Goal: Transaction & Acquisition: Subscribe to service/newsletter

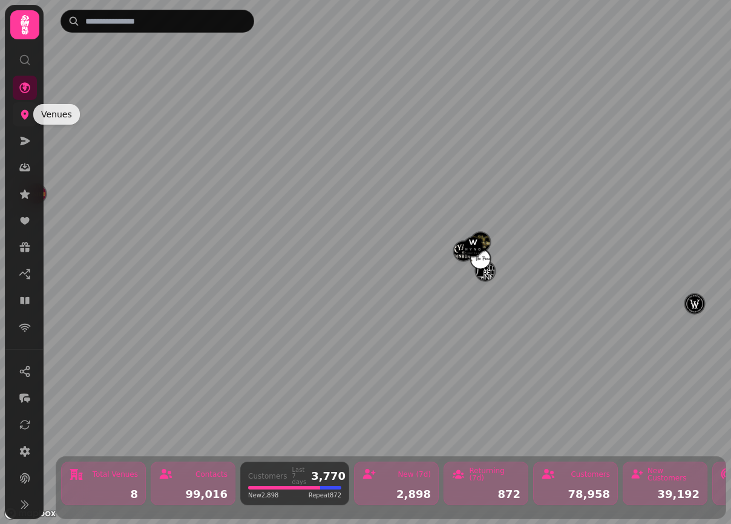
click at [27, 115] on icon at bounding box center [25, 115] width 8 height 10
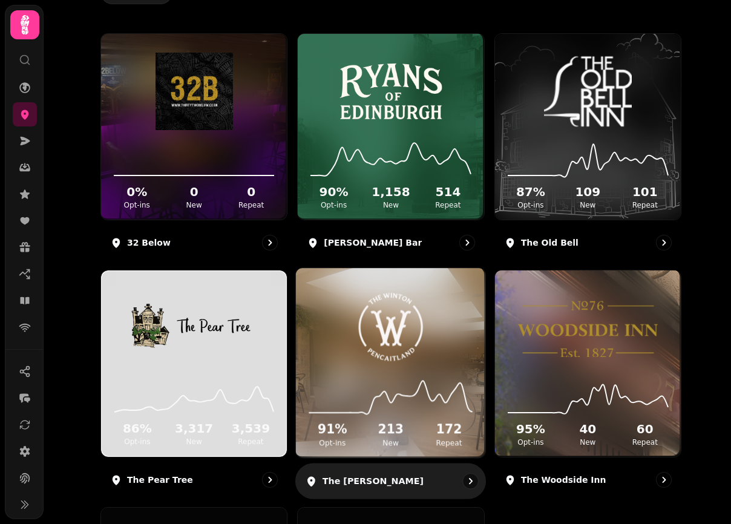
scroll to position [149, 0]
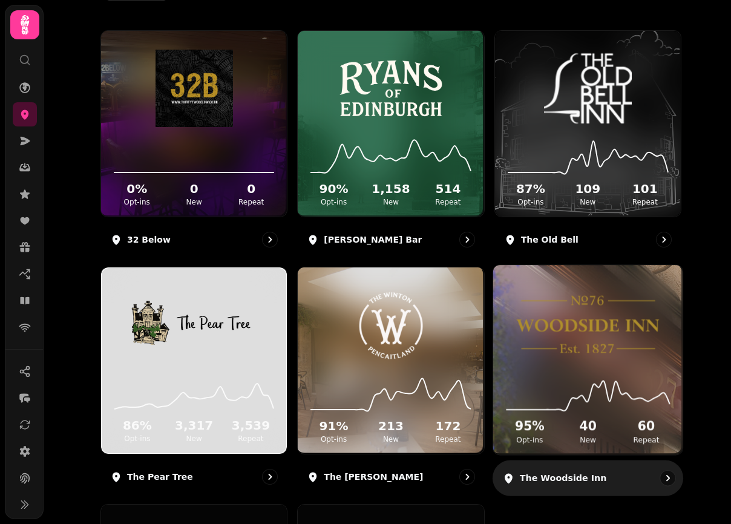
click at [620, 331] on img at bounding box center [588, 324] width 142 height 79
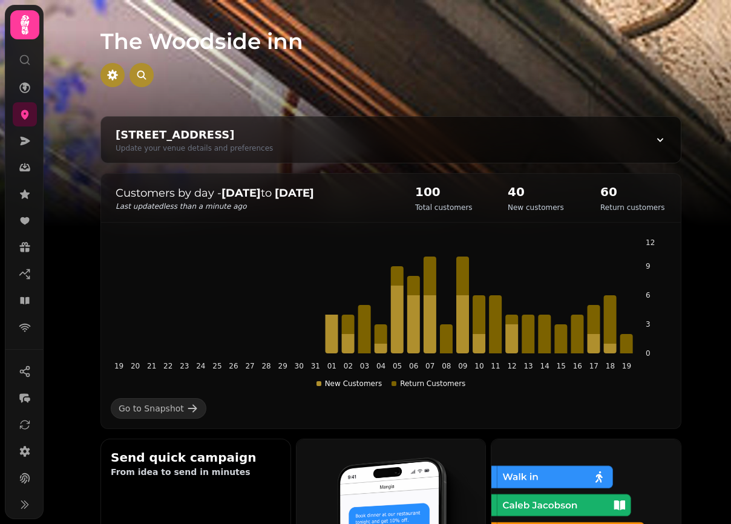
click at [290, 195] on strong "[DATE]" at bounding box center [294, 192] width 39 height 13
click at [291, 195] on strong "[DATE]" at bounding box center [294, 192] width 39 height 13
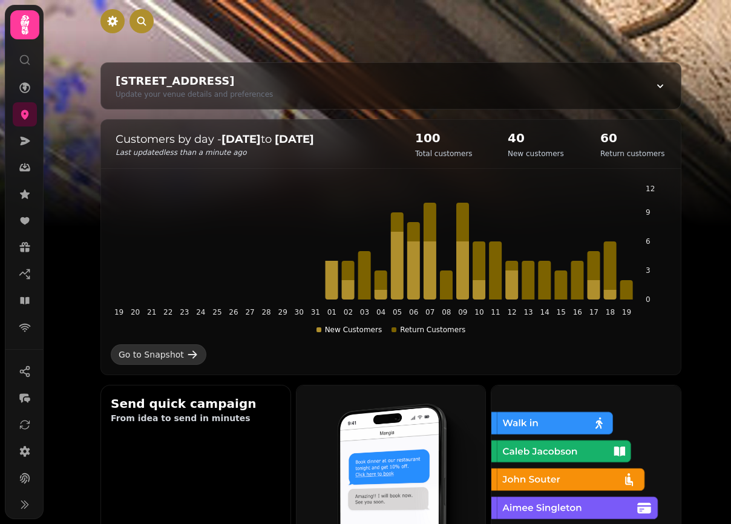
click at [169, 356] on div "Go to Snapshot" at bounding box center [151, 355] width 65 height 12
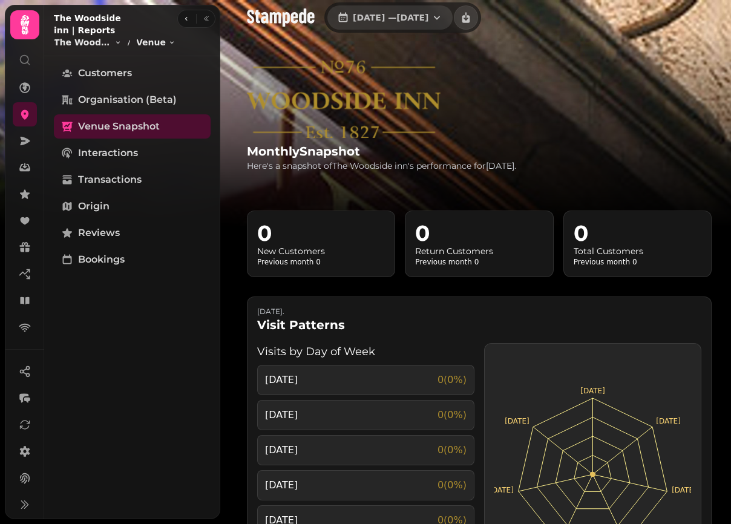
click at [431, 24] on button "1 Jul, 2025 — 31 Jul, 2025" at bounding box center [389, 17] width 125 height 24
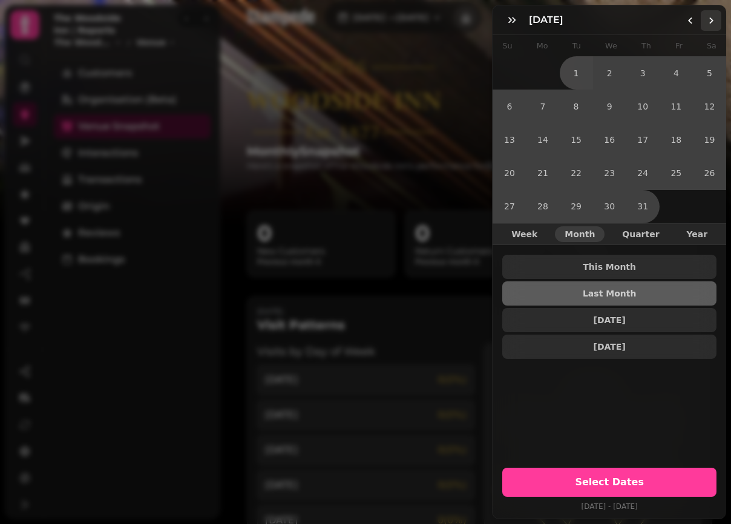
click at [709, 19] on icon "Go to the Next Month" at bounding box center [711, 21] width 10 height 10
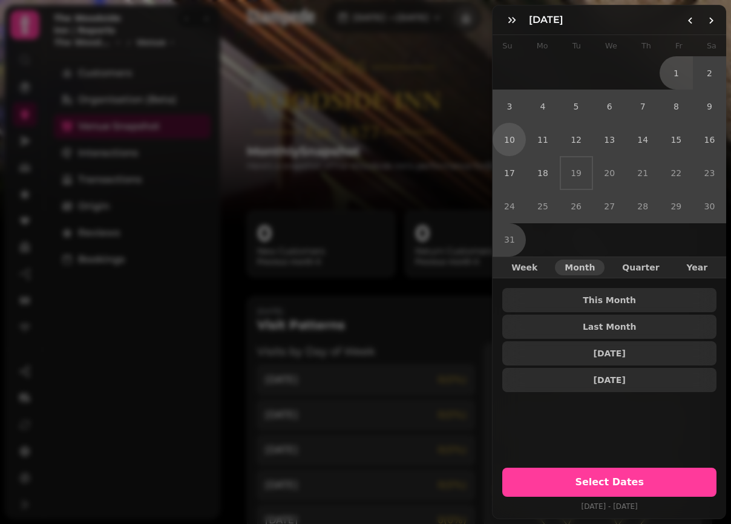
click at [511, 142] on button "10" at bounding box center [509, 139] width 33 height 33
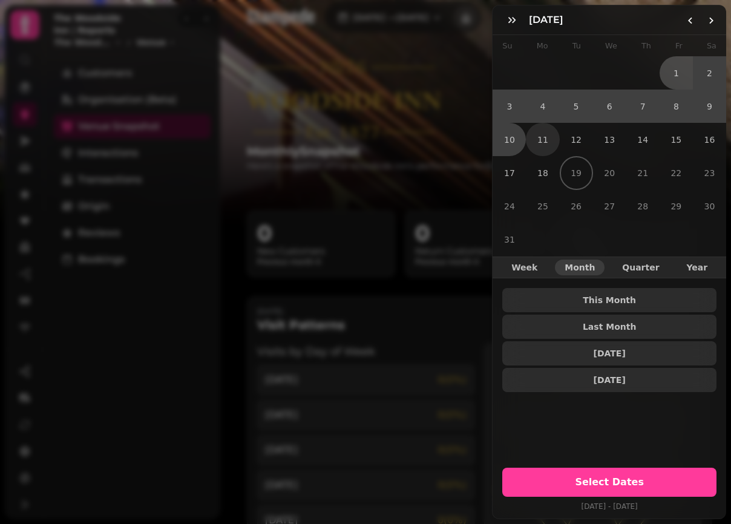
click at [540, 139] on button "11" at bounding box center [542, 139] width 33 height 33
click at [511, 176] on button "17" at bounding box center [509, 172] width 33 height 33
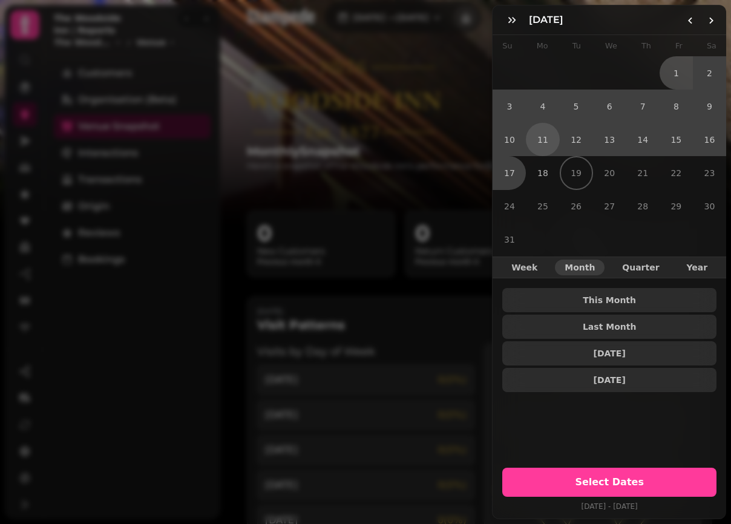
click at [543, 140] on button "11" at bounding box center [542, 139] width 33 height 33
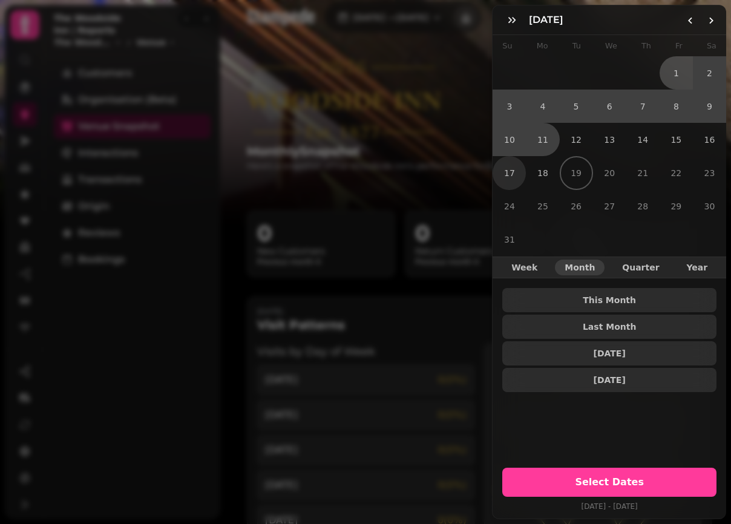
click at [515, 174] on button "17" at bounding box center [509, 172] width 33 height 33
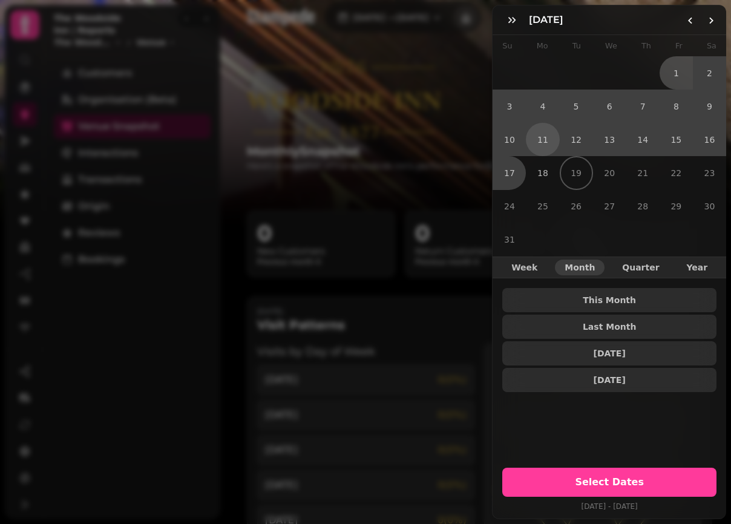
click at [544, 140] on button "11" at bounding box center [542, 139] width 33 height 33
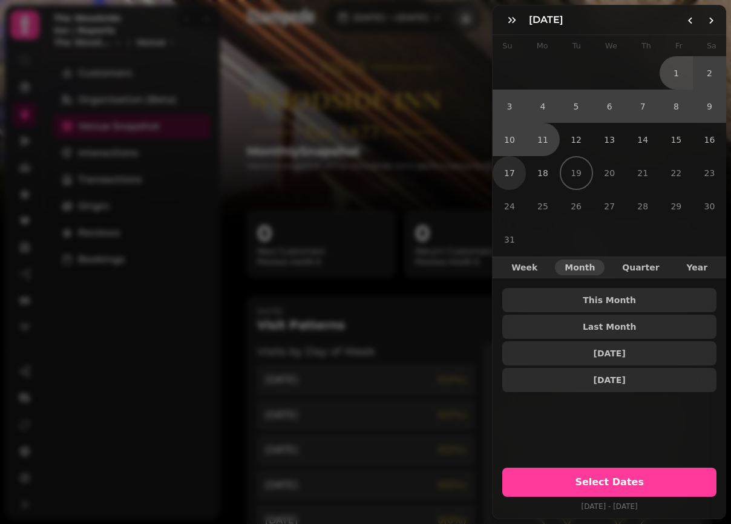
click at [507, 186] on button "17" at bounding box center [509, 172] width 33 height 33
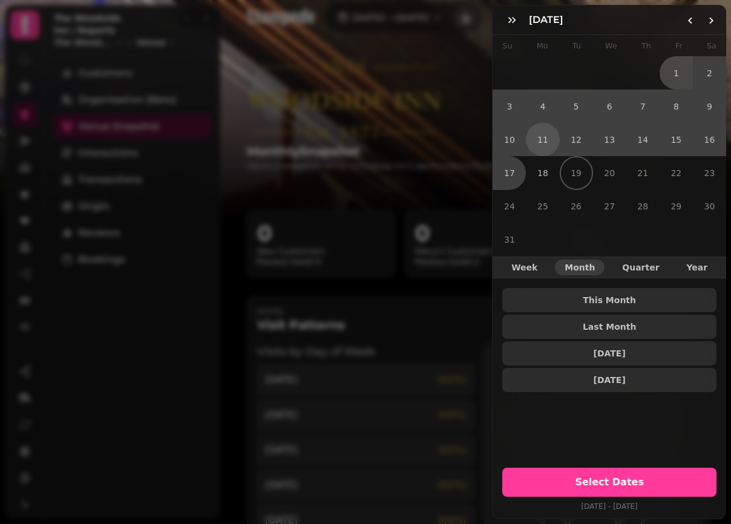
click at [546, 144] on button "11" at bounding box center [542, 139] width 33 height 33
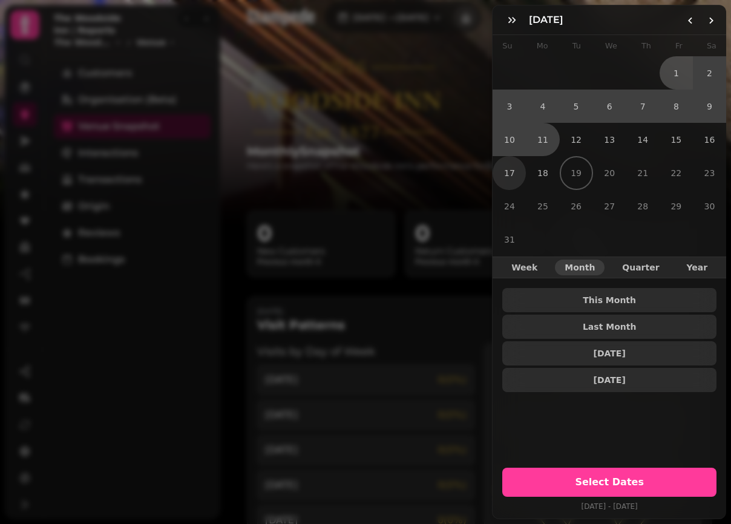
click at [517, 175] on button "17" at bounding box center [509, 172] width 33 height 33
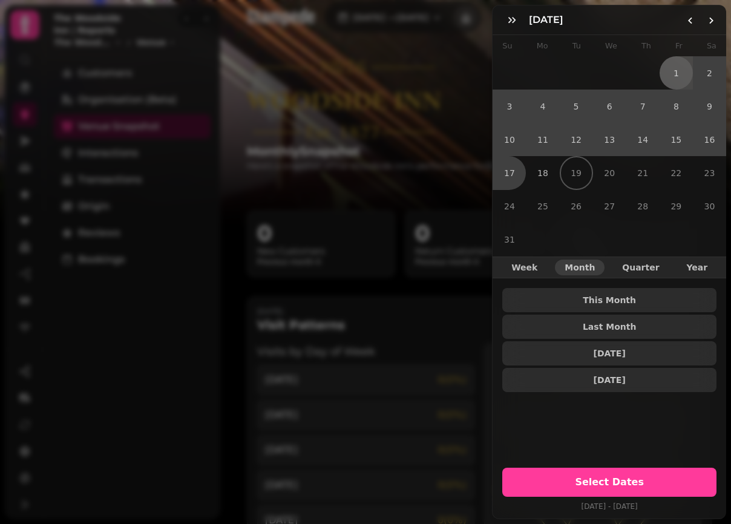
click at [674, 72] on button "1" at bounding box center [676, 72] width 33 height 33
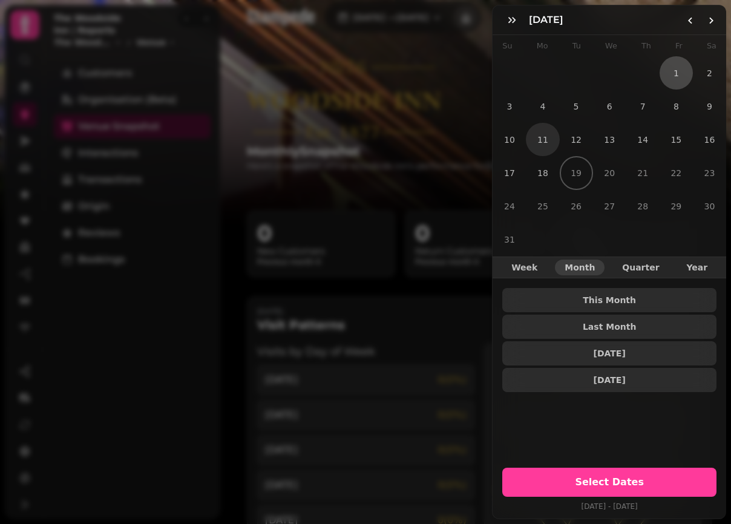
click at [546, 140] on button "11" at bounding box center [542, 139] width 33 height 33
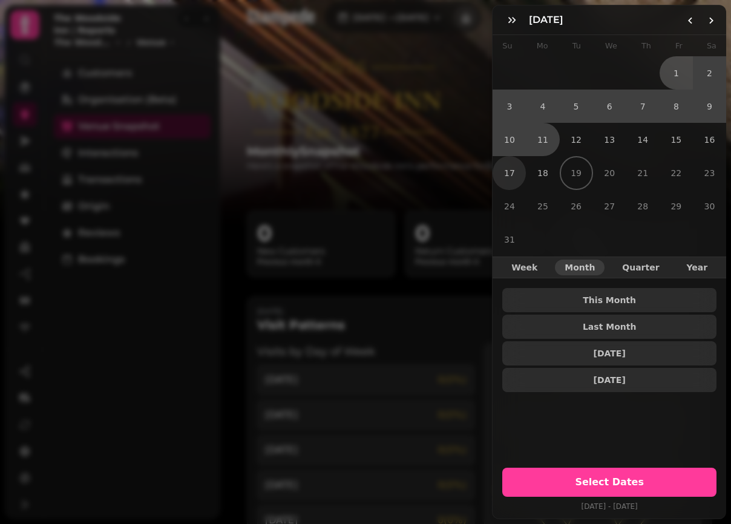
click at [515, 172] on button "17" at bounding box center [509, 172] width 33 height 33
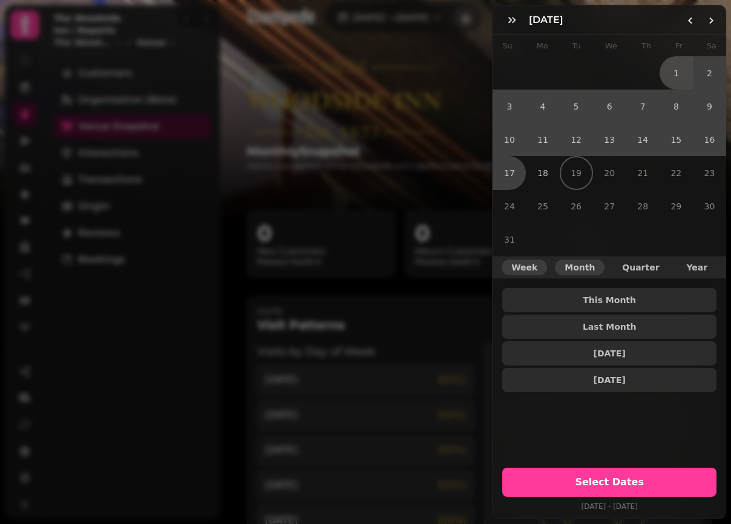
click at [528, 269] on span "Week" at bounding box center [524, 267] width 26 height 8
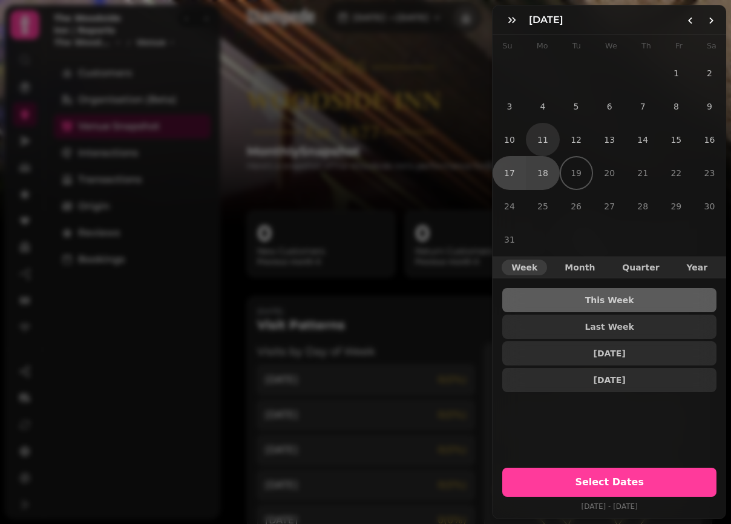
click at [543, 142] on button "11" at bounding box center [542, 139] width 33 height 33
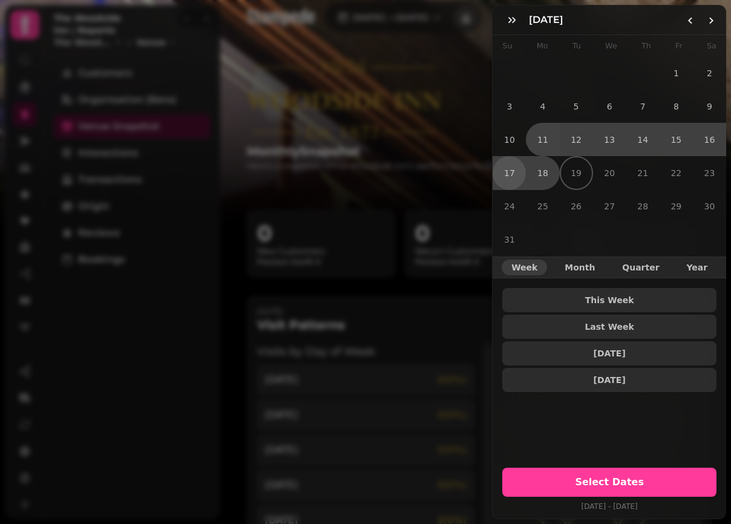
click at [513, 169] on button "17" at bounding box center [509, 172] width 33 height 33
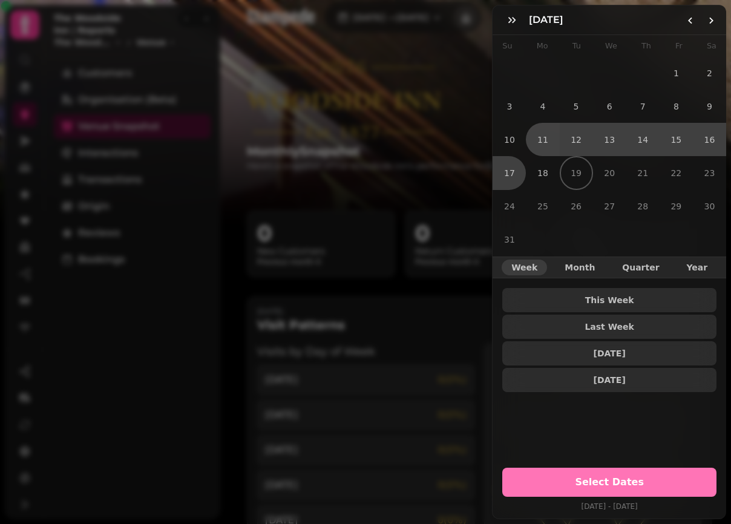
click at [612, 481] on span "Select Dates" at bounding box center [609, 482] width 185 height 10
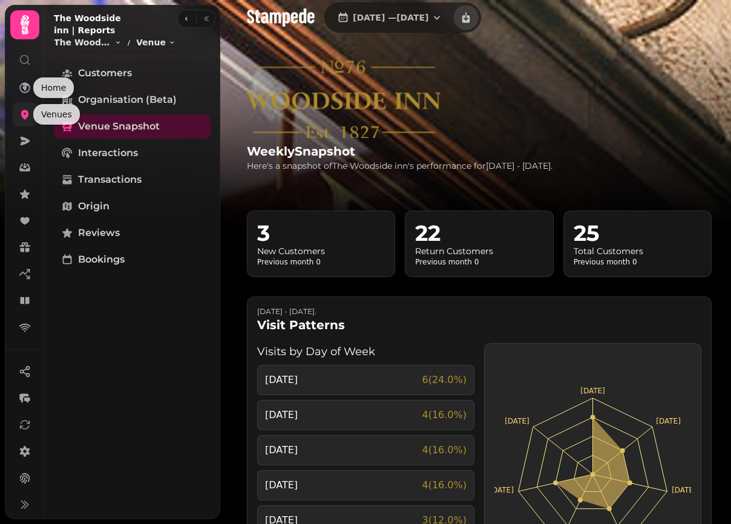
click at [26, 118] on icon at bounding box center [25, 115] width 8 height 10
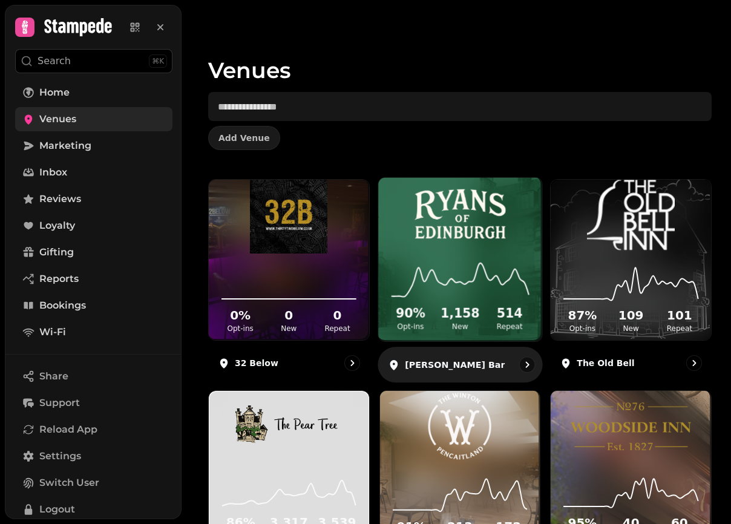
click at [486, 240] on img at bounding box center [460, 214] width 122 height 72
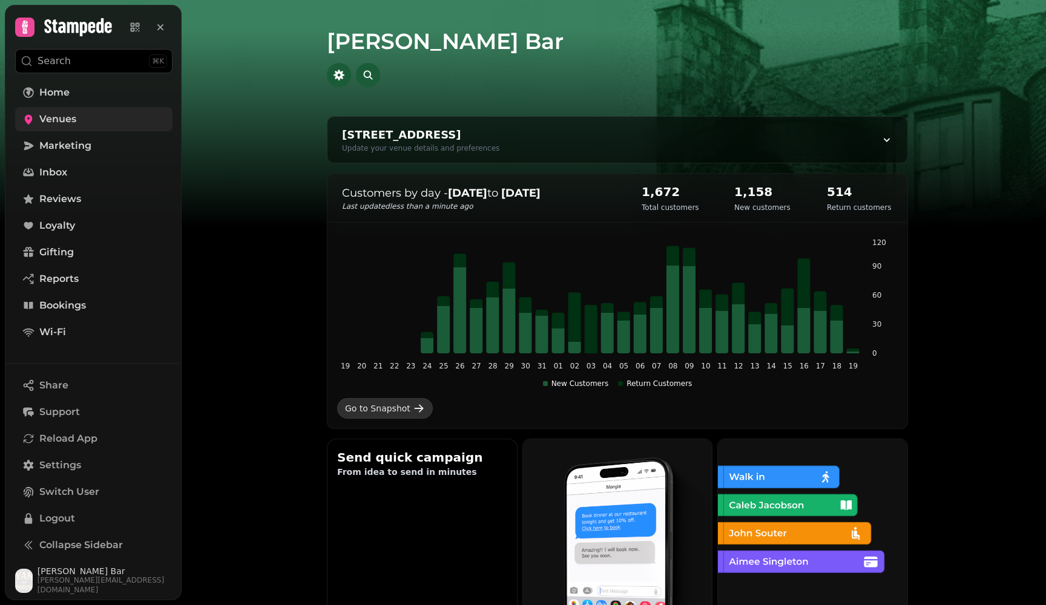
click at [378, 410] on div "Go to Snapshot" at bounding box center [377, 408] width 65 height 12
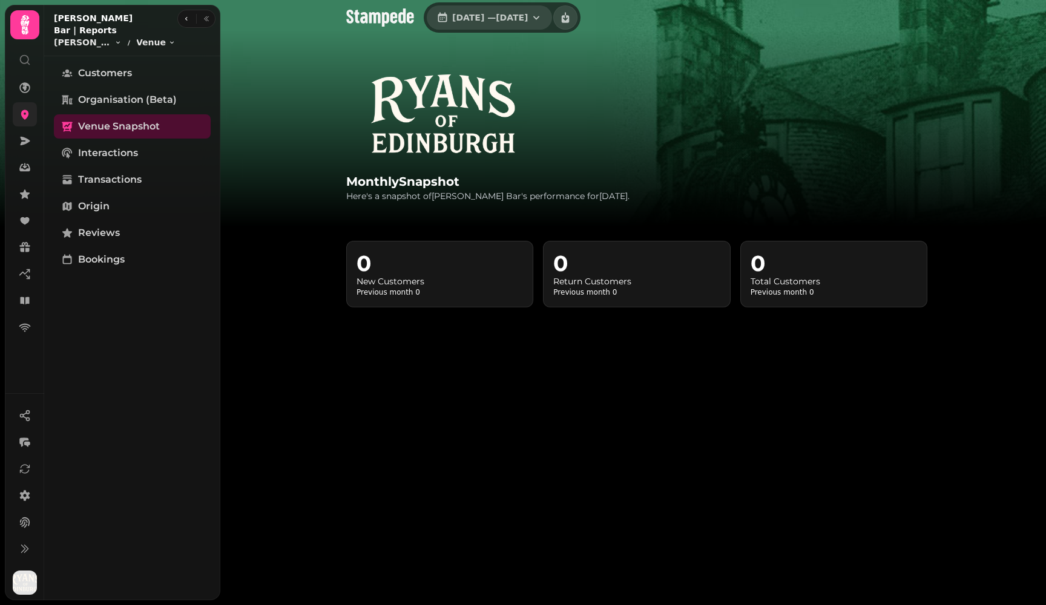
click at [528, 16] on span "1 Jul, 2025 — 31 Jul, 2025" at bounding box center [490, 17] width 76 height 8
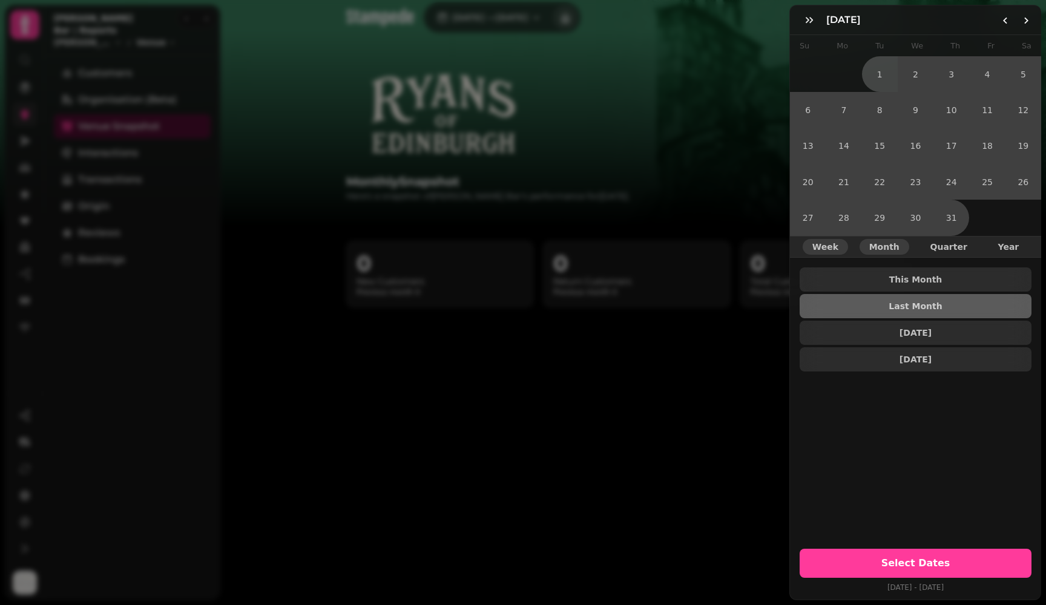
click at [730, 249] on span "Week" at bounding box center [825, 247] width 26 height 8
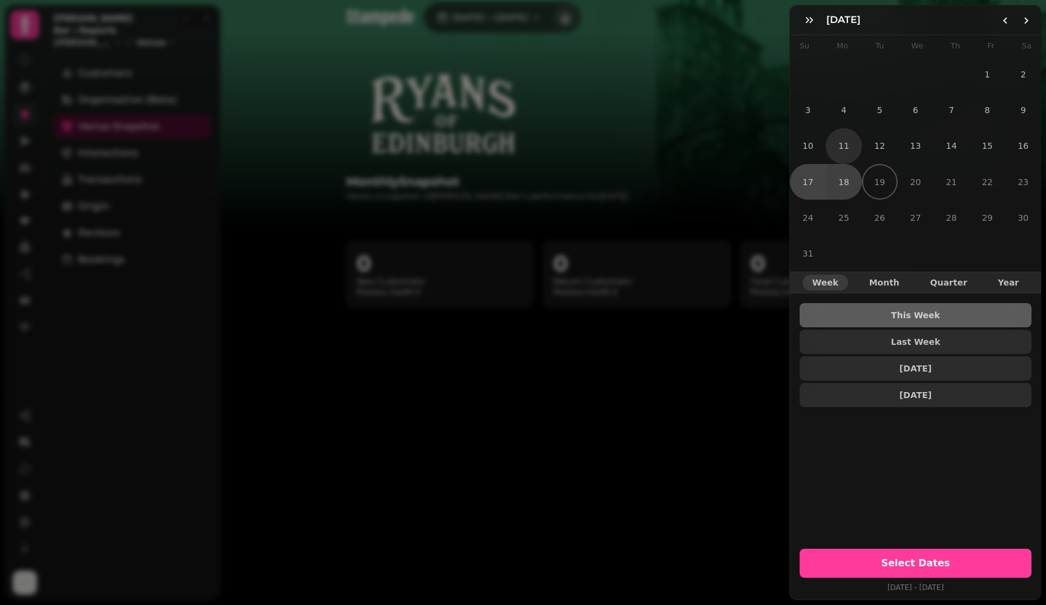
click at [730, 150] on button "11" at bounding box center [843, 146] width 36 height 36
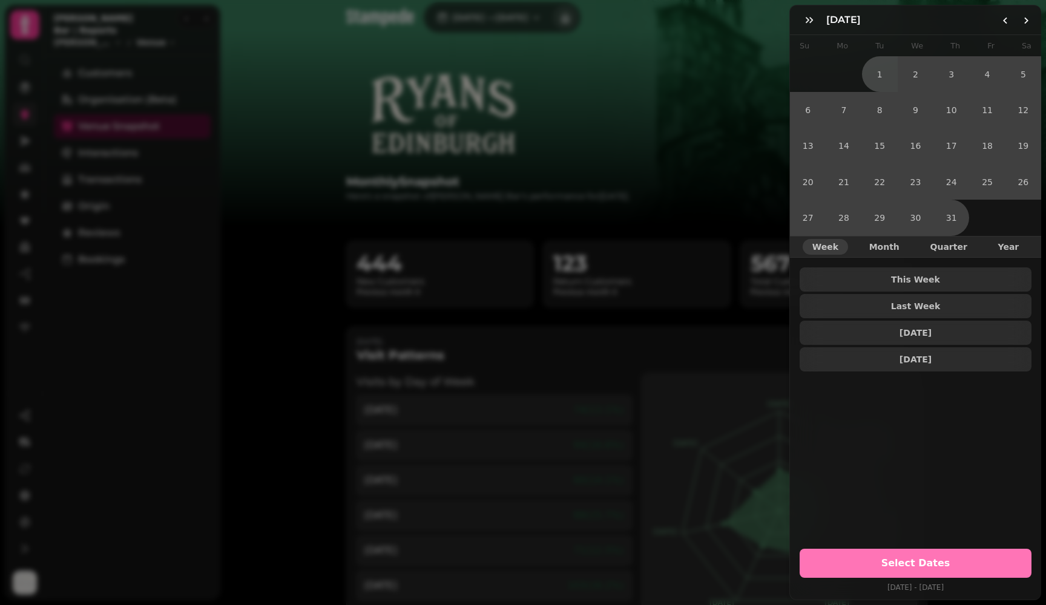
click at [730, 523] on span "Select Dates" at bounding box center [915, 564] width 203 height 10
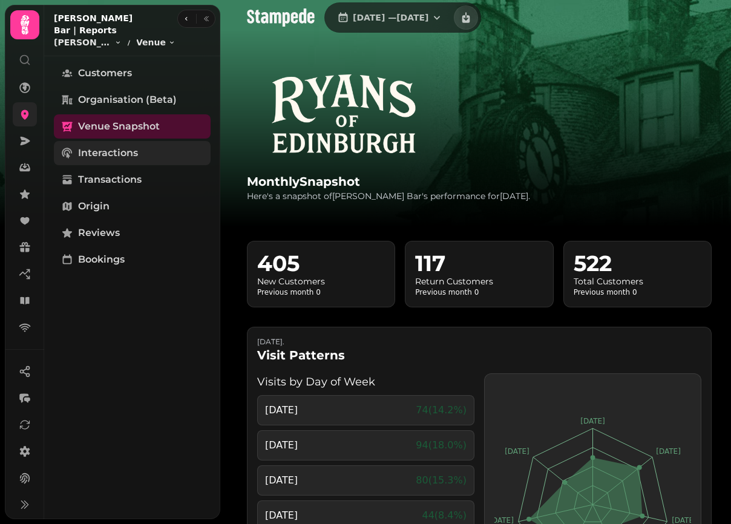
click at [120, 146] on span "Interactions" at bounding box center [108, 153] width 60 height 15
select select "**"
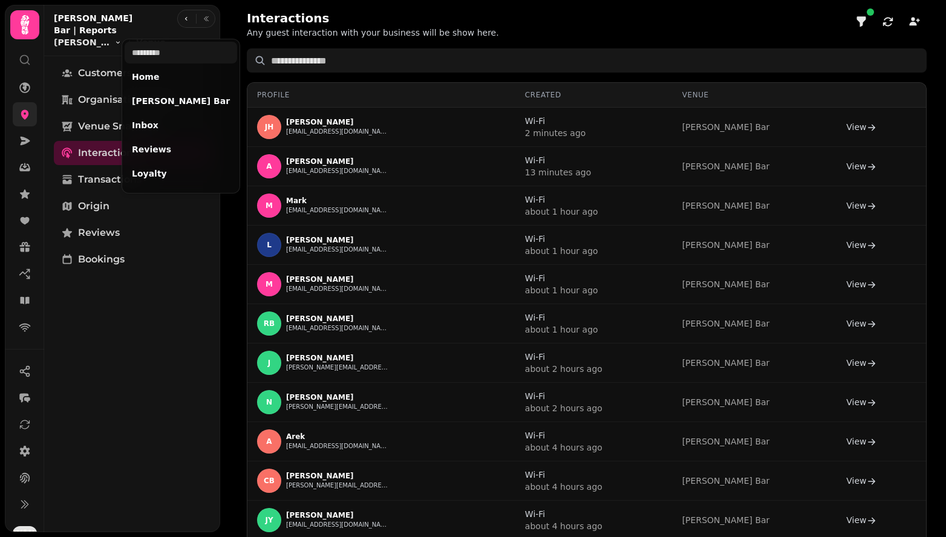
click at [142, 30] on html "Interactions Any guest interaction with your business will be show here. Profil…" at bounding box center [473, 268] width 946 height 537
click at [87, 30] on html "Interactions Any guest interaction with your business will be show here. Profil…" at bounding box center [473, 268] width 946 height 537
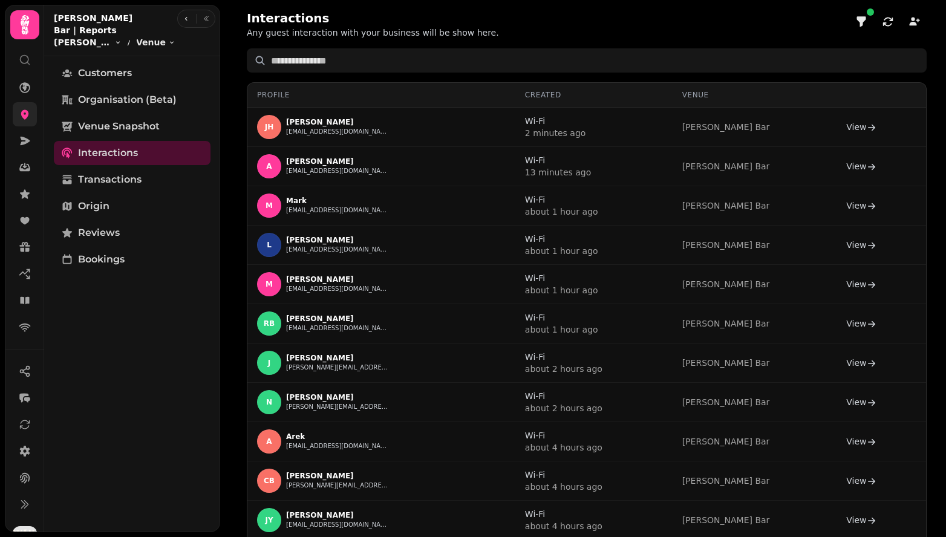
click at [83, 30] on html "Interactions Any guest interaction with your business will be show here. Profil…" at bounding box center [473, 268] width 946 height 537
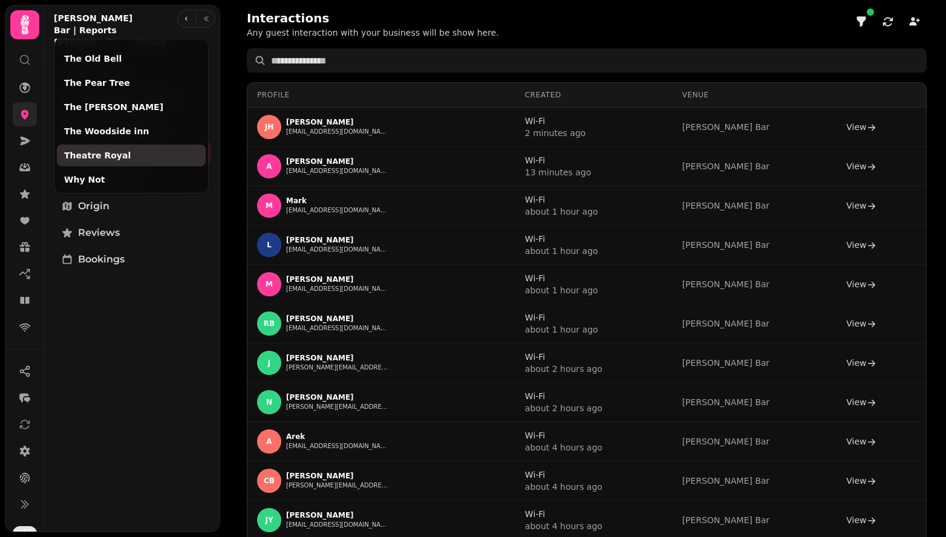
scroll to position [67, 0]
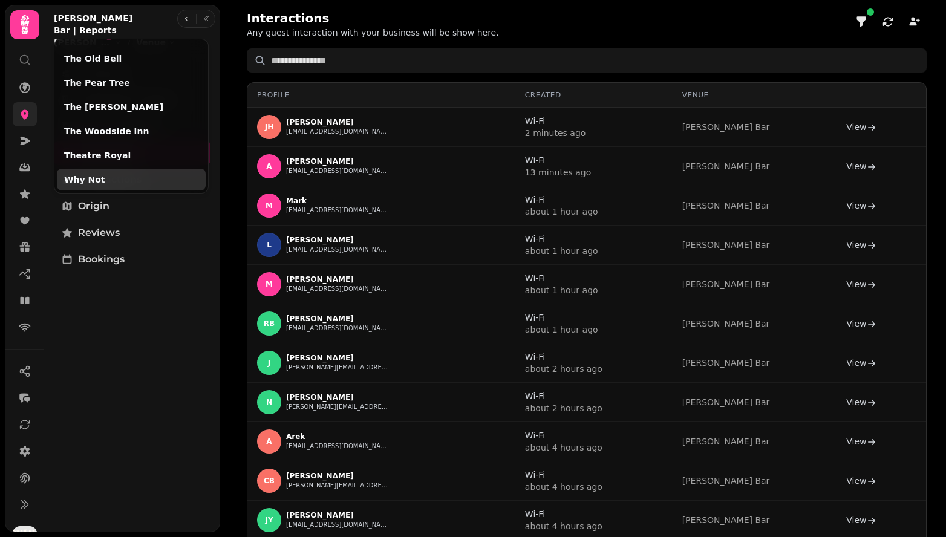
click at [87, 183] on link "Why Not" at bounding box center [131, 180] width 134 height 12
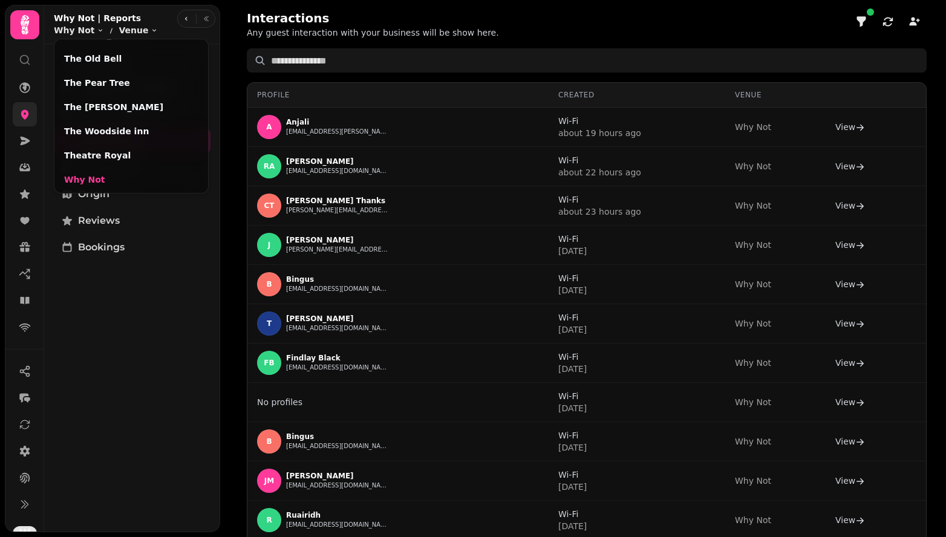
click at [102, 343] on html "Interactions Any guest interaction with your business will be show here. Profil…" at bounding box center [473, 268] width 946 height 537
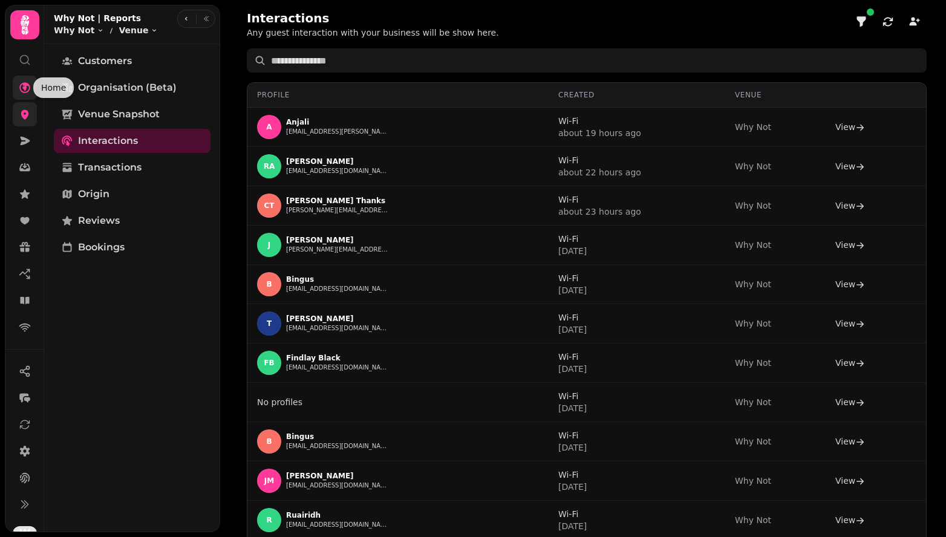
click at [28, 85] on icon at bounding box center [24, 87] width 11 height 11
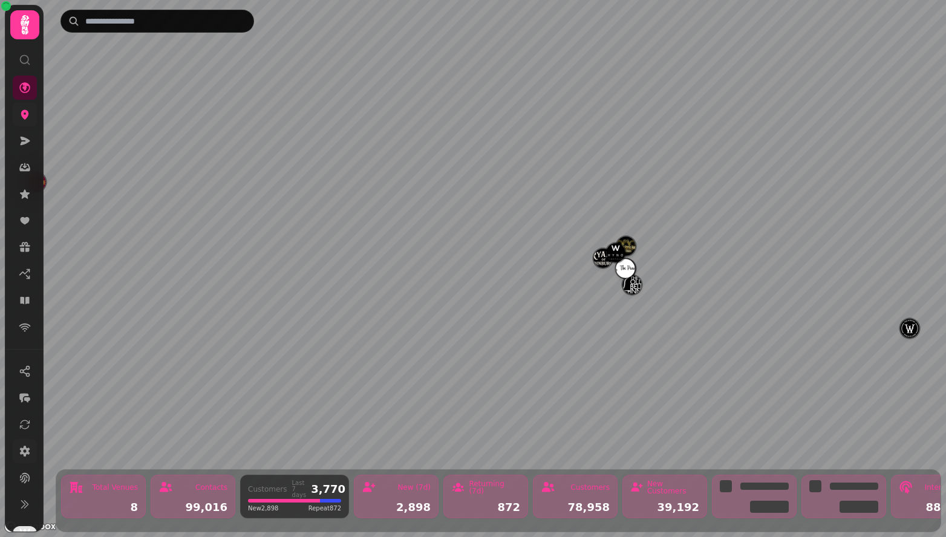
click at [21, 440] on link at bounding box center [25, 451] width 24 height 24
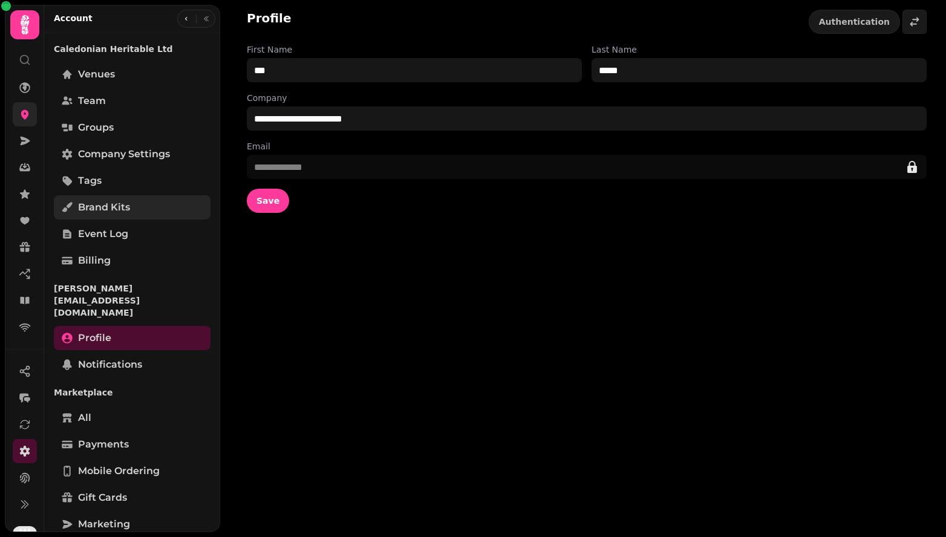
click at [117, 209] on span "Brand Kits" at bounding box center [104, 207] width 52 height 15
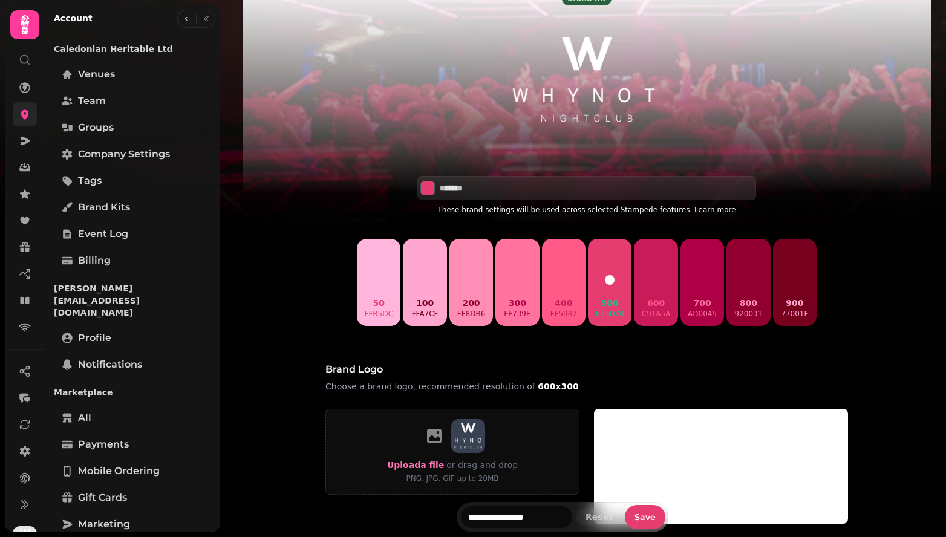
scroll to position [299, 0]
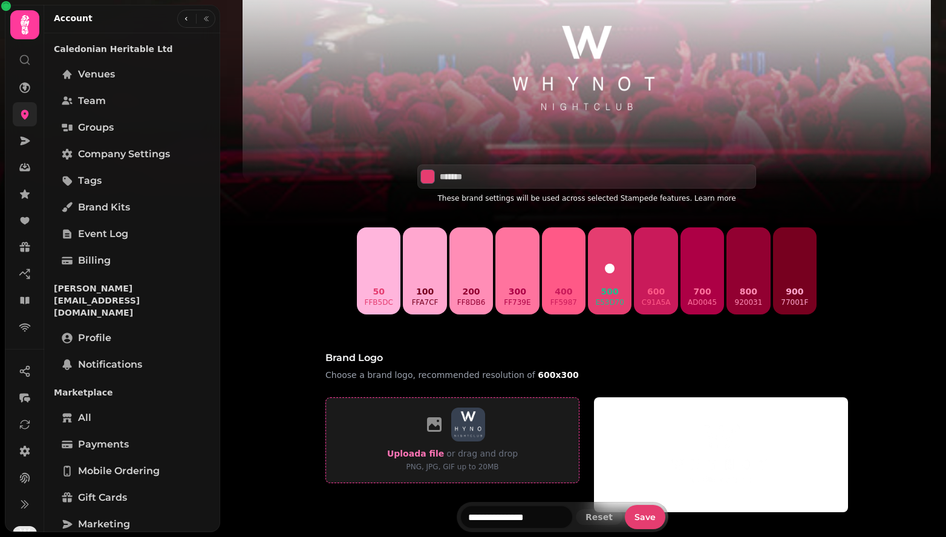
click at [431, 431] on icon at bounding box center [434, 425] width 15 height 15
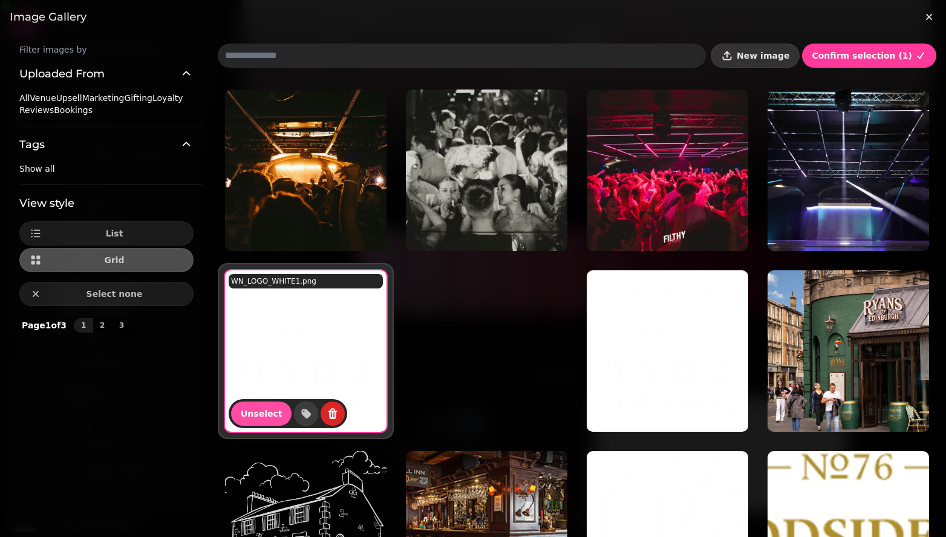
click at [730, 59] on span "New image" at bounding box center [763, 55] width 53 height 8
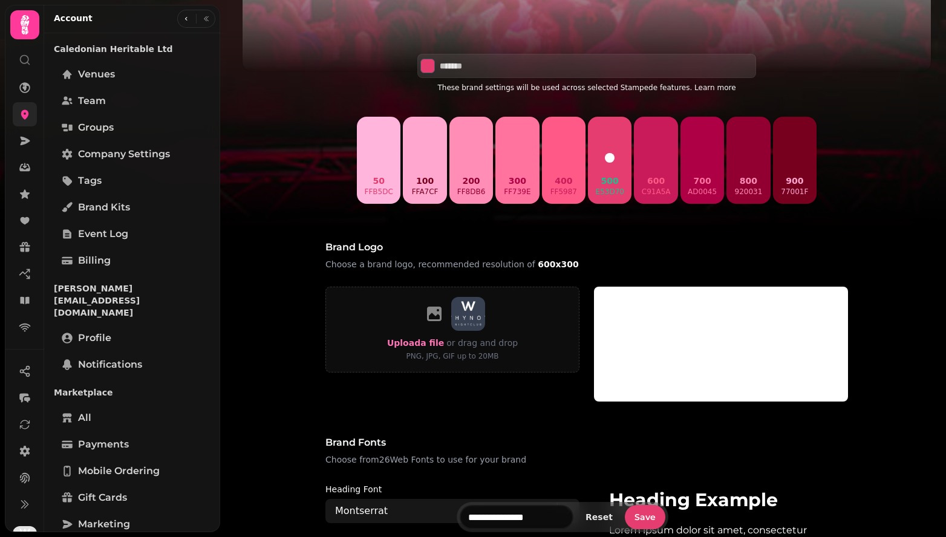
scroll to position [425, 0]
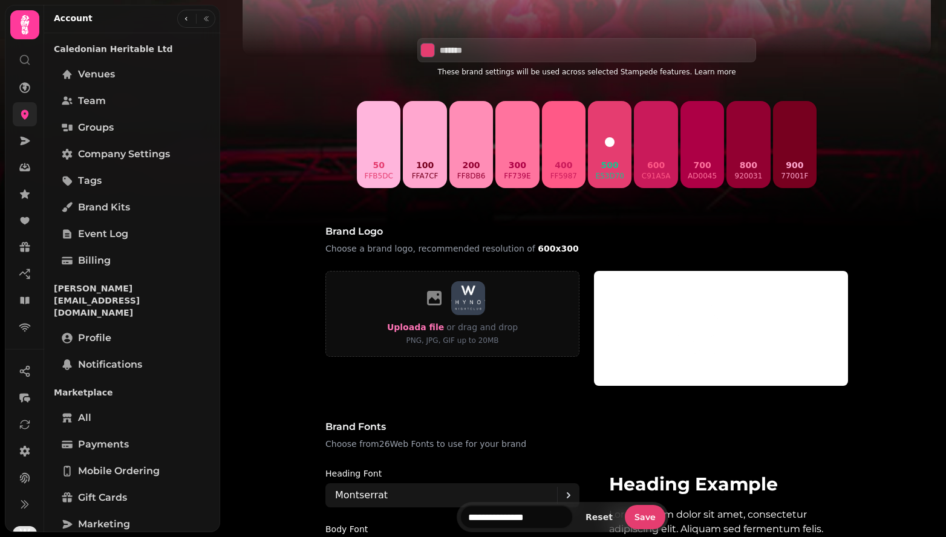
click at [721, 335] on img at bounding box center [721, 328] width 254 height 115
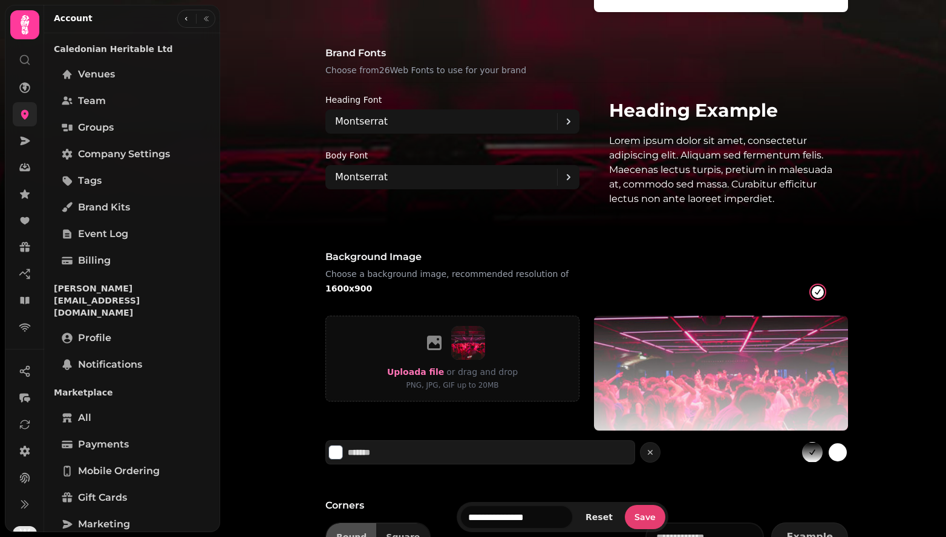
scroll to position [801, 0]
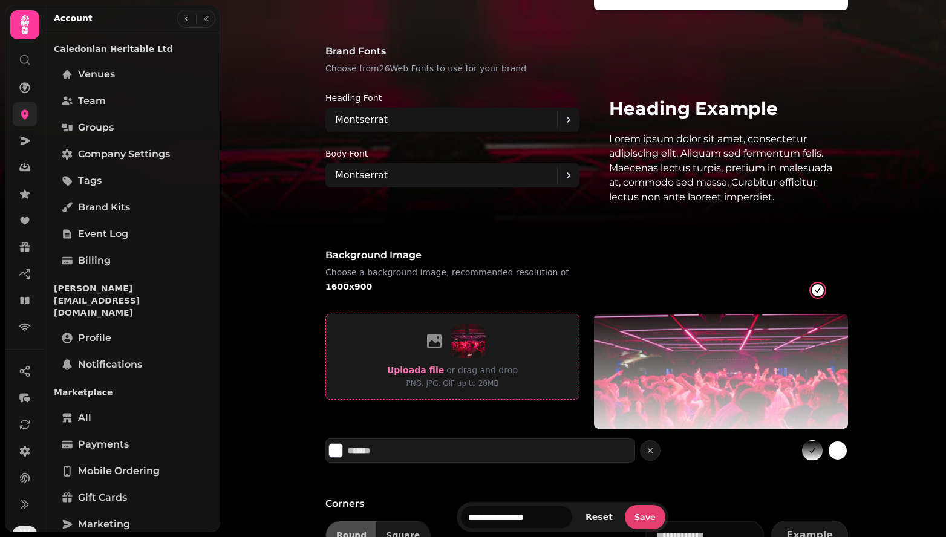
click at [428, 359] on div "Upload a file or drag and drop PNG, JPG, GIF up to 20MB" at bounding box center [452, 356] width 131 height 65
click at [425, 369] on span "Upload a file" at bounding box center [415, 371] width 57 height 10
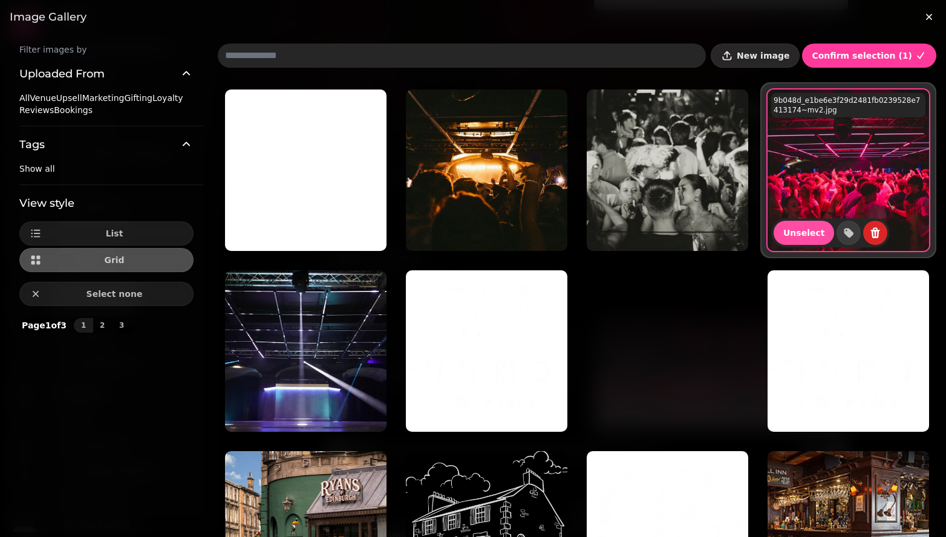
click at [730, 53] on span "New image" at bounding box center [763, 55] width 53 height 8
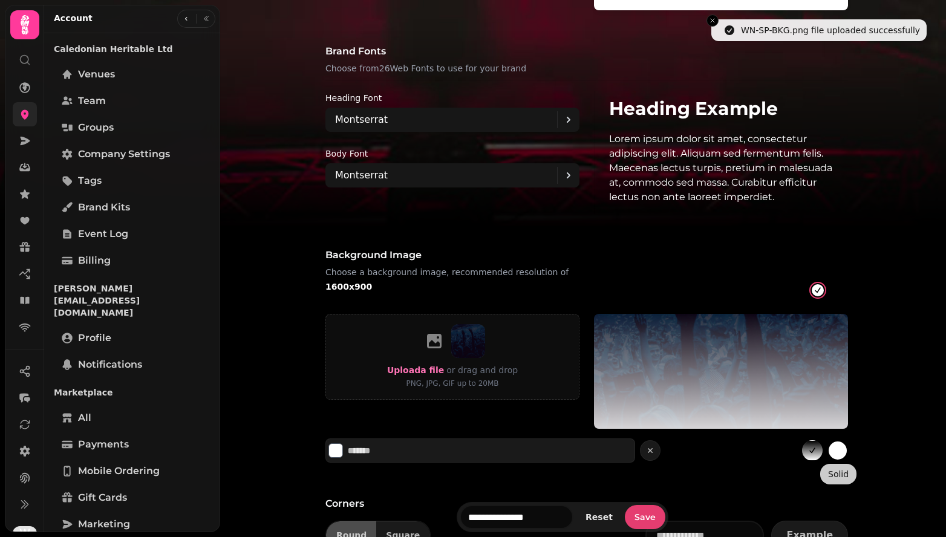
click at [730, 454] on button "gradient" at bounding box center [838, 451] width 21 height 21
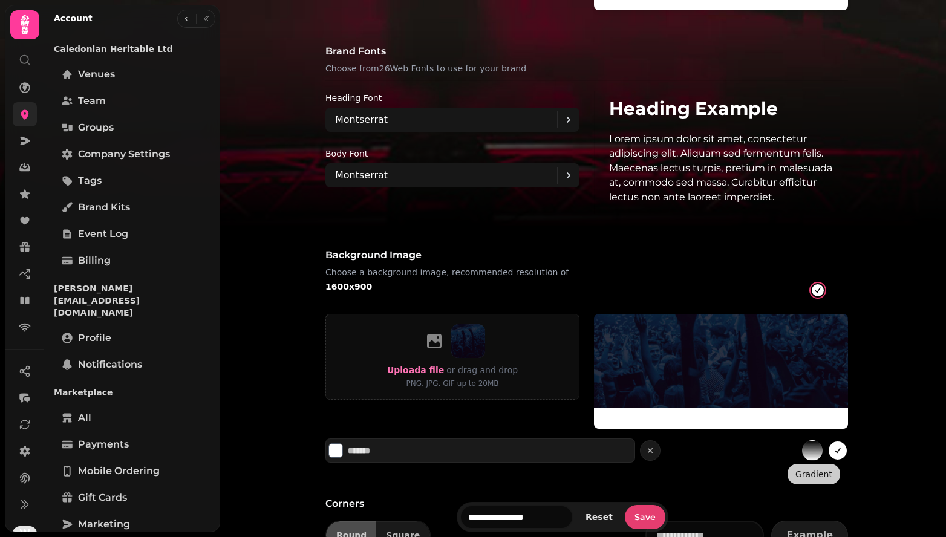
click at [730, 456] on button "gradient" at bounding box center [812, 451] width 21 height 21
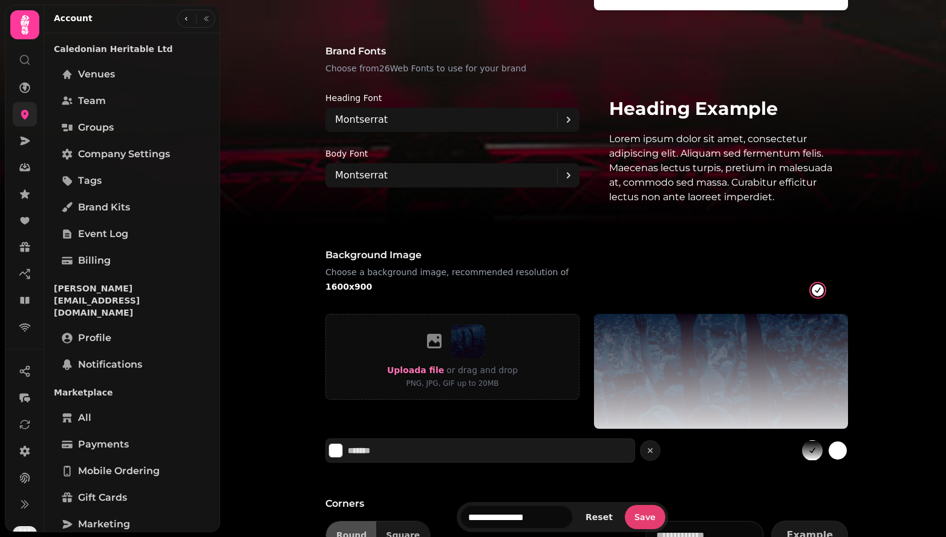
click at [730, 454] on icon "gradient" at bounding box center [813, 451] width 10 height 10
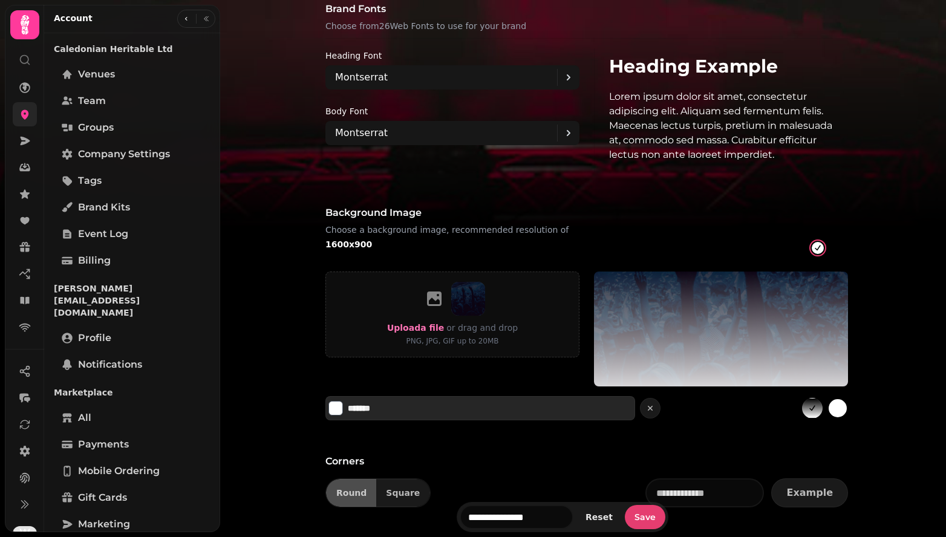
click at [335, 412] on button "Select color" at bounding box center [336, 408] width 15 height 15
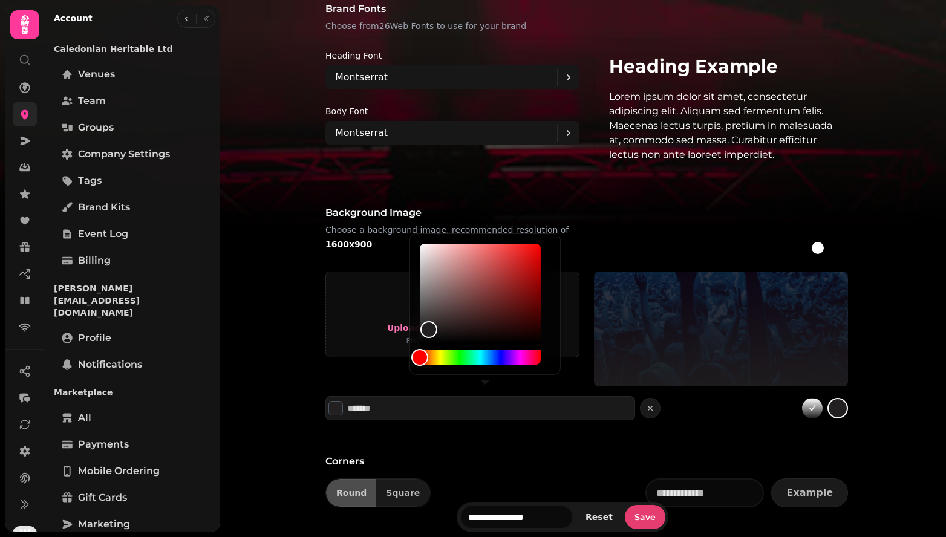
type input "*******"
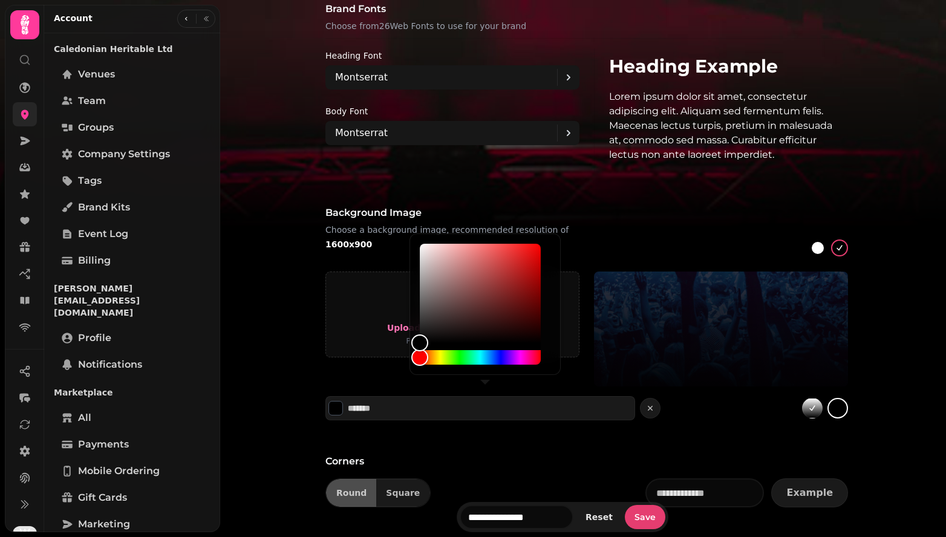
drag, startPoint x: 444, startPoint y: 275, endPoint x: 410, endPoint y: 366, distance: 97.1
click at [410, 366] on div at bounding box center [485, 305] width 151 height 142
click at [580, 375] on div "Upload a file or drag and drop PNG, JPG, GIF up to 20MB" at bounding box center [587, 329] width 523 height 115
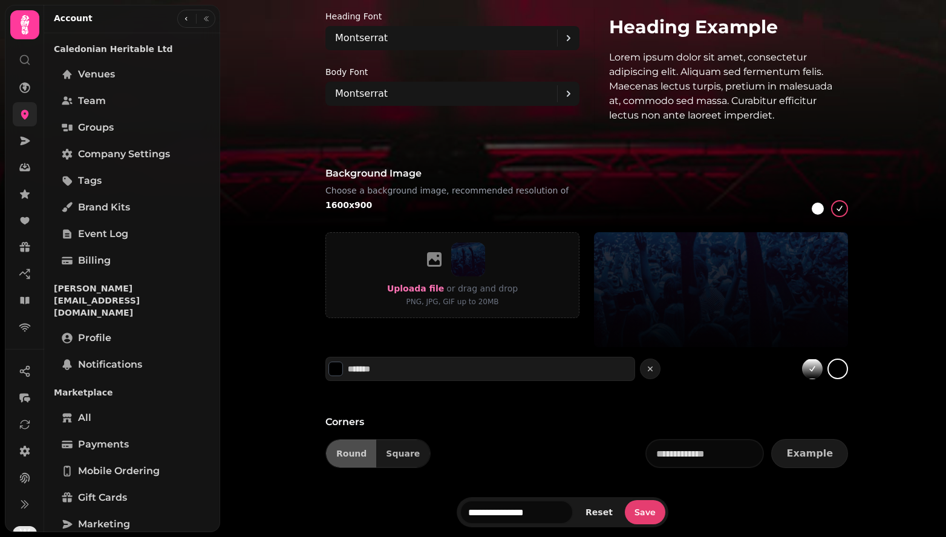
scroll to position [884, 0]
drag, startPoint x: 739, startPoint y: 300, endPoint x: 739, endPoint y: 326, distance: 26.6
click at [730, 327] on div at bounding box center [721, 289] width 254 height 115
click at [402, 459] on button "Square" at bounding box center [403, 454] width 54 height 28
click at [366, 450] on button "Round" at bounding box center [351, 454] width 50 height 28
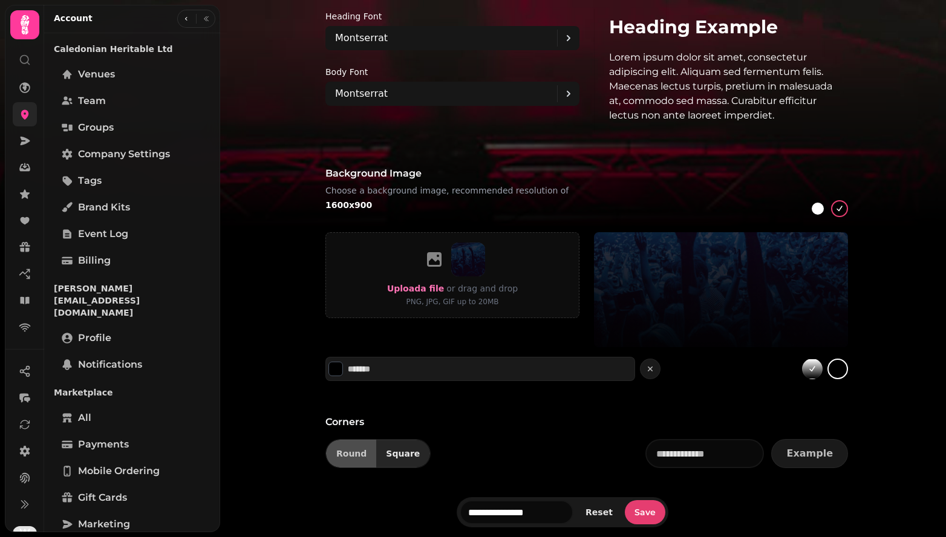
click at [386, 455] on span "Square" at bounding box center [403, 454] width 34 height 8
click at [353, 455] on span "Round" at bounding box center [351, 454] width 30 height 8
click at [405, 456] on span "Square" at bounding box center [403, 454] width 34 height 8
click at [352, 454] on span "Round" at bounding box center [351, 454] width 30 height 8
click at [546, 514] on input "**********" at bounding box center [517, 512] width 114 height 24
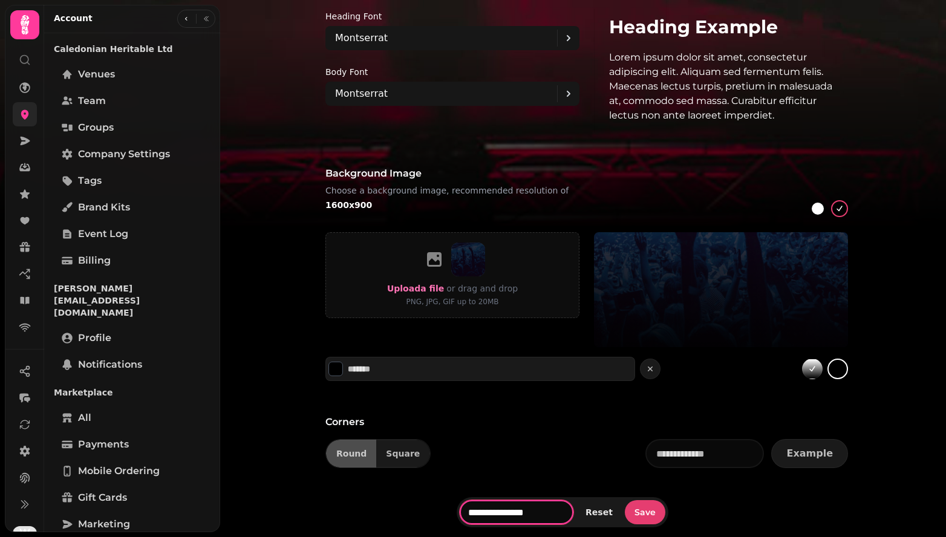
type input "*"
type input "**********"
click at [656, 513] on span "Save" at bounding box center [645, 512] width 21 height 8
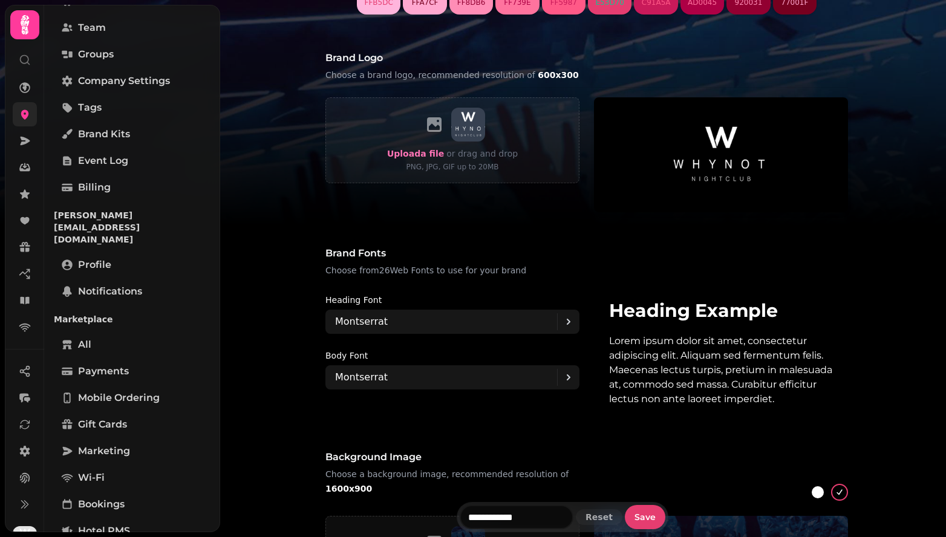
scroll to position [737, 0]
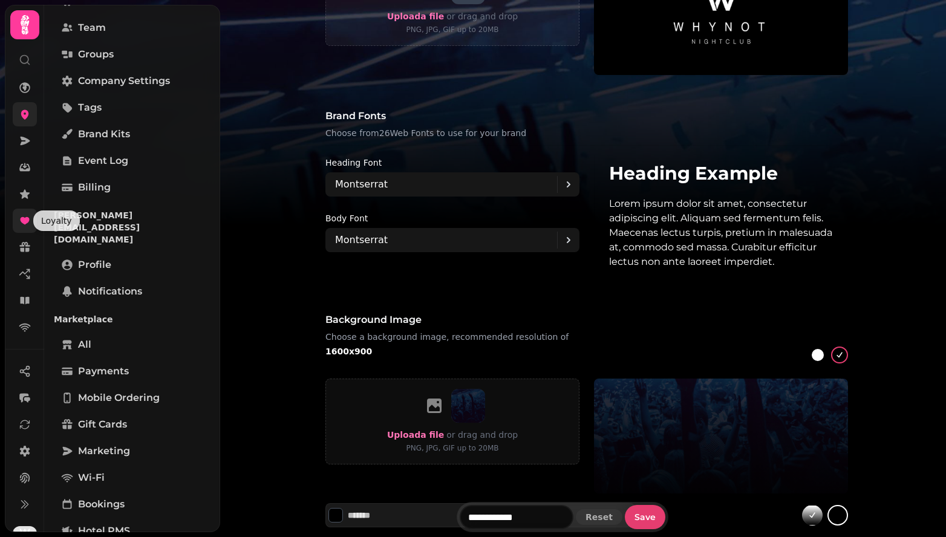
click at [21, 218] on icon at bounding box center [24, 220] width 9 height 7
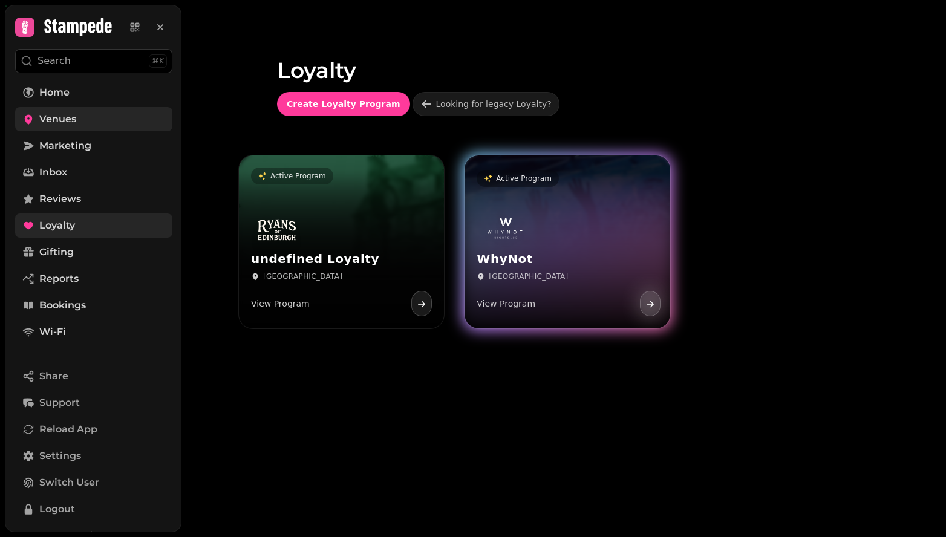
click at [583, 214] on div "WhyNot Edinburgh View Program" at bounding box center [567, 265] width 205 height 125
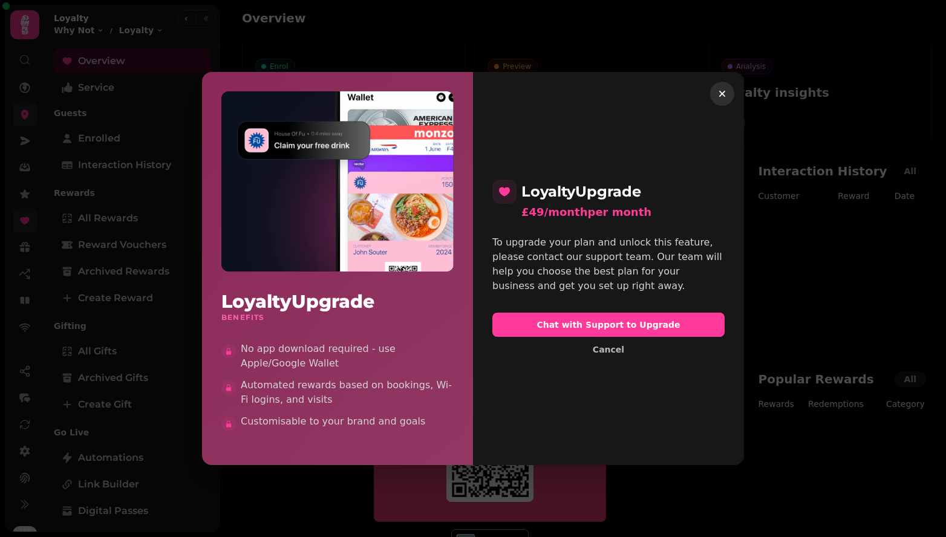
click at [723, 94] on icon "button" at bounding box center [723, 94] width 6 height 6
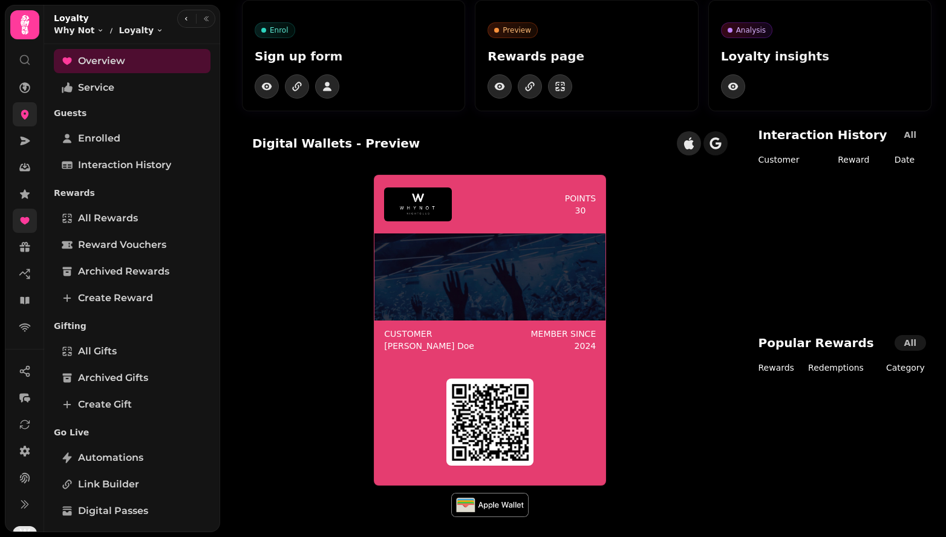
scroll to position [36, 0]
click at [701, 151] on button "button" at bounding box center [689, 143] width 24 height 24
click at [722, 145] on icon "button" at bounding box center [715, 142] width 11 height 11
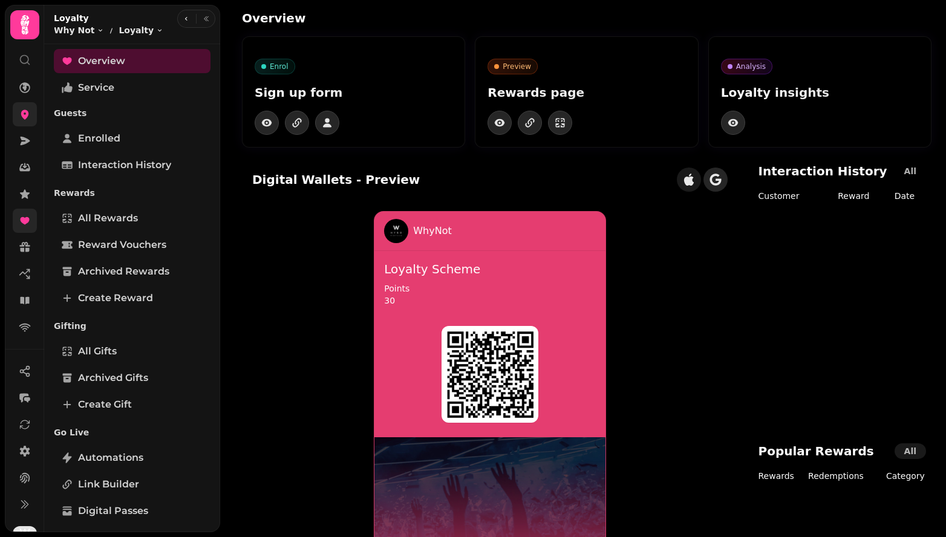
click at [695, 180] on icon "button" at bounding box center [689, 180] width 12 height 12
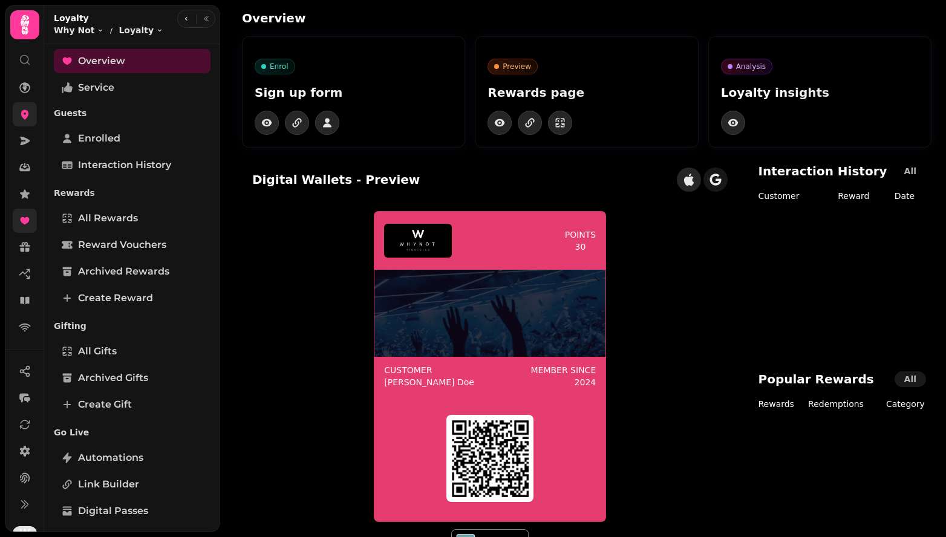
click at [728, 187] on div at bounding box center [702, 180] width 51 height 24
click at [722, 185] on icon "button" at bounding box center [715, 179] width 11 height 11
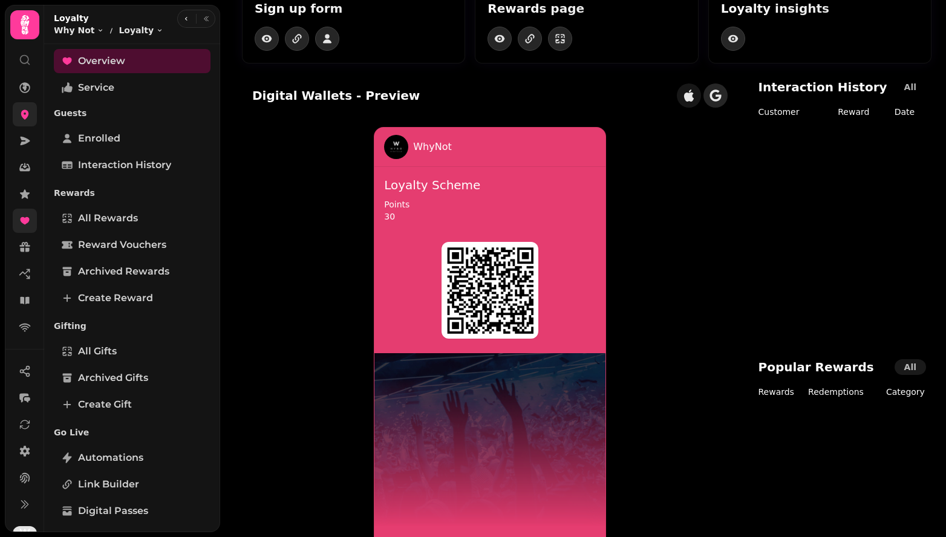
scroll to position [88, 0]
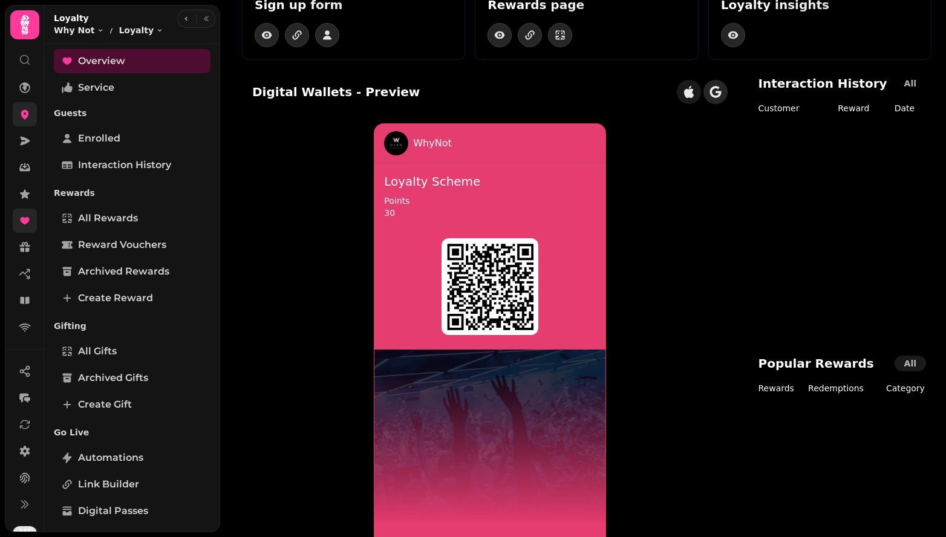
click at [694, 93] on icon "button" at bounding box center [689, 92] width 10 height 12
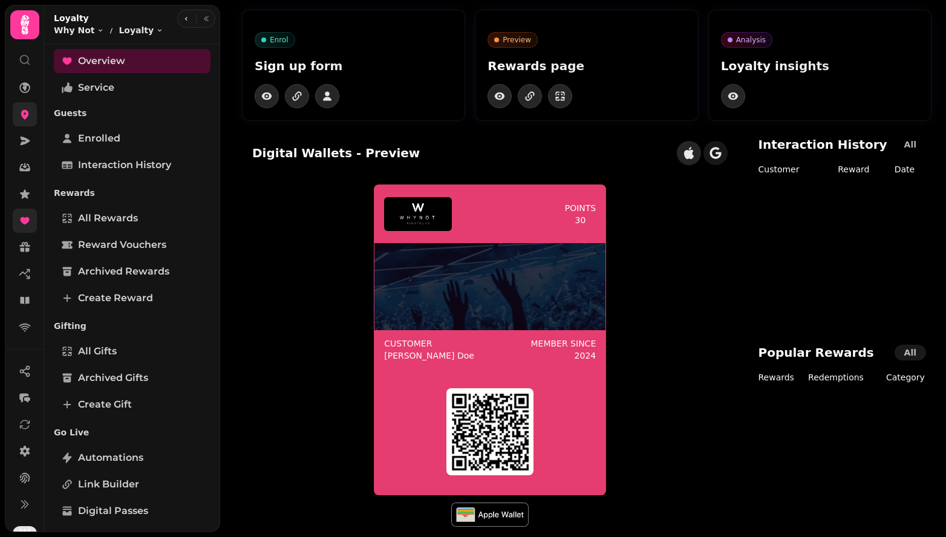
click at [525, 281] on img at bounding box center [490, 286] width 231 height 87
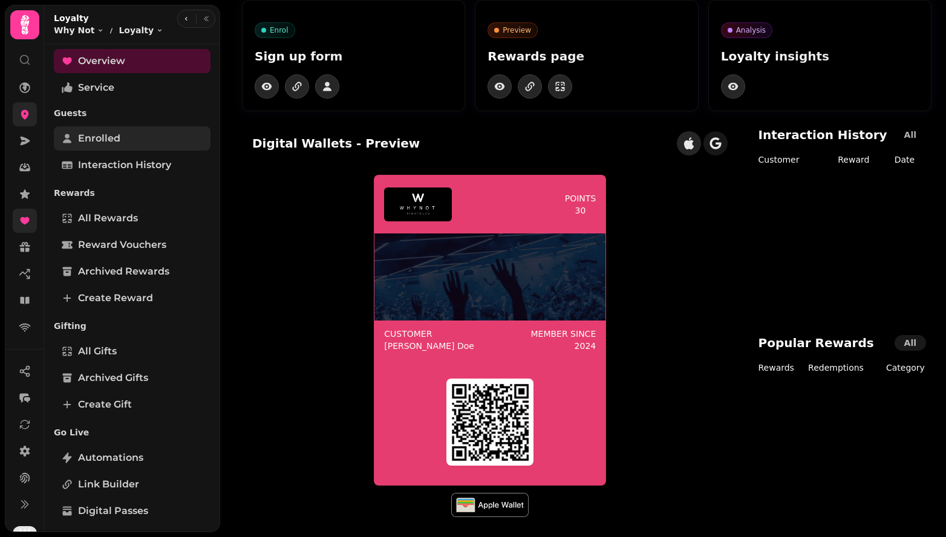
scroll to position [0, 0]
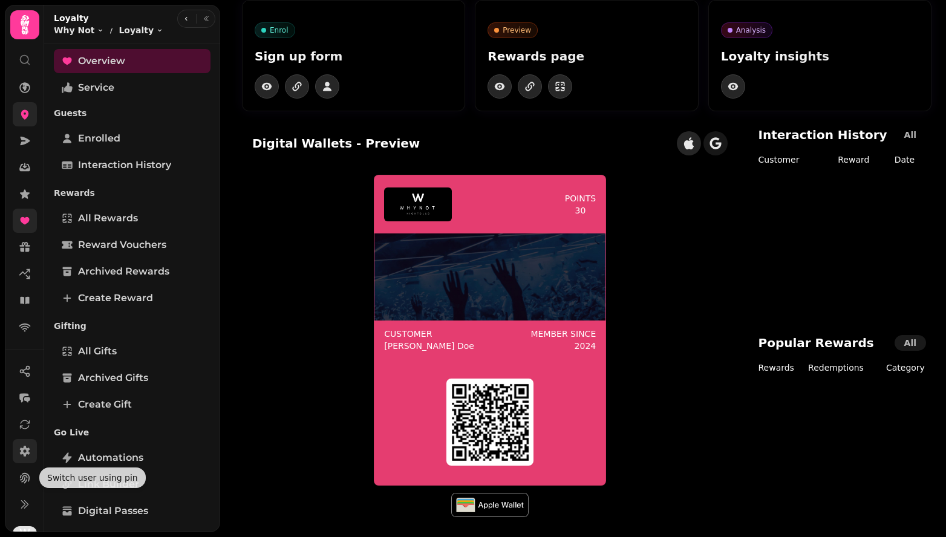
click at [22, 454] on icon at bounding box center [25, 451] width 10 height 11
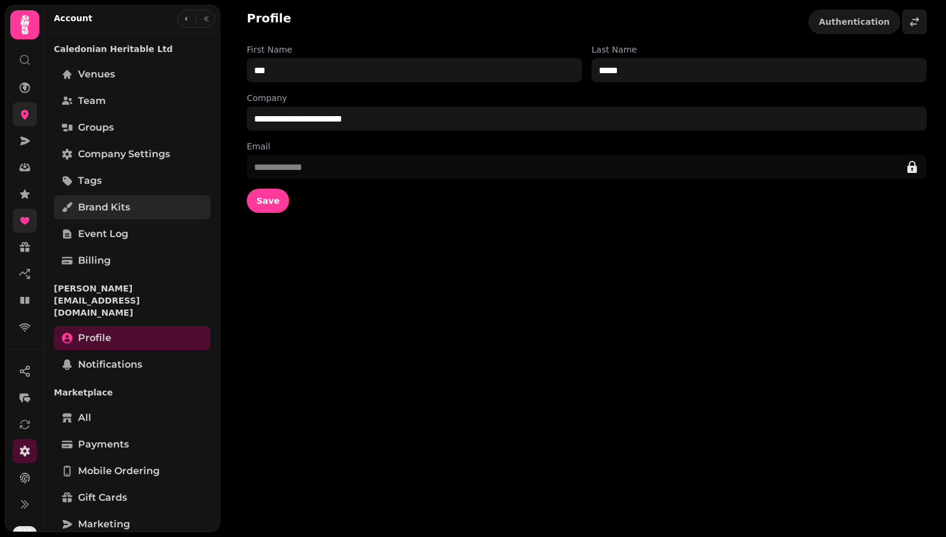
click at [109, 206] on span "Brand Kits" at bounding box center [104, 207] width 52 height 15
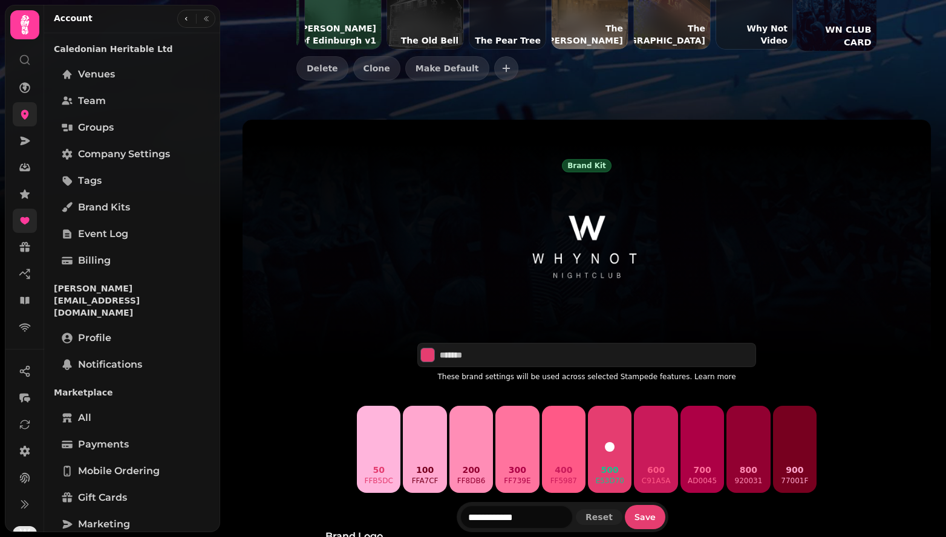
scroll to position [275, 0]
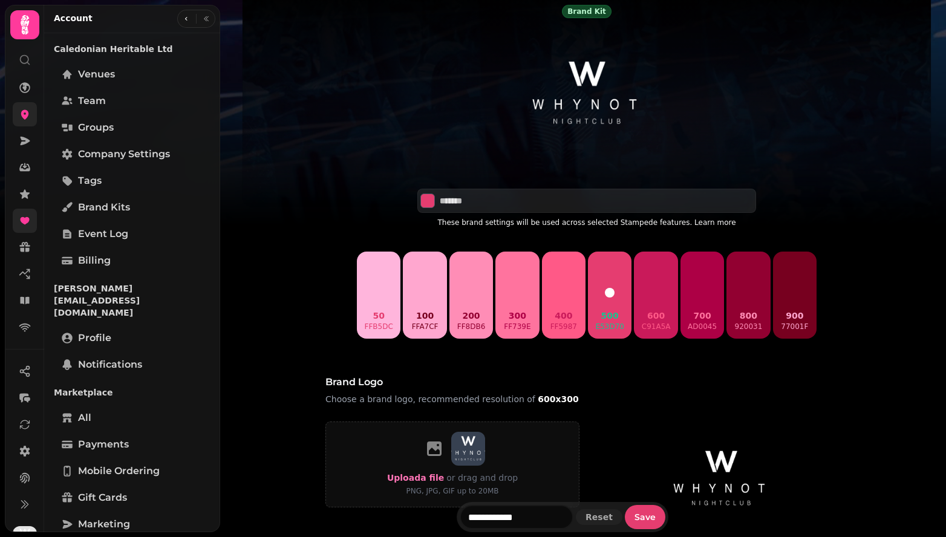
click at [27, 220] on icon at bounding box center [24, 220] width 9 height 7
click at [428, 203] on button "Select color" at bounding box center [428, 201] width 15 height 15
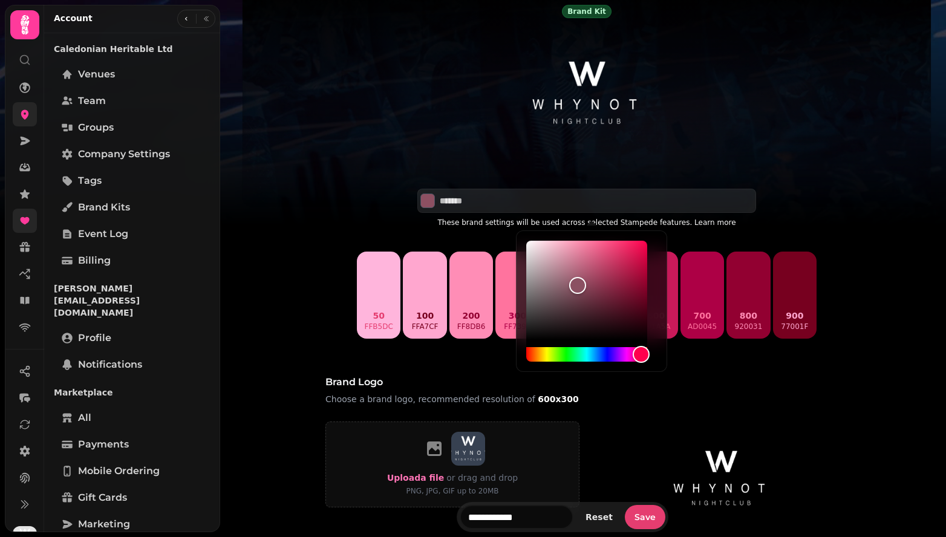
type input "*******"
drag, startPoint x: 578, startPoint y: 286, endPoint x: 516, endPoint y: 356, distance: 94.3
click at [516, 356] on div at bounding box center [586, 304] width 151 height 146
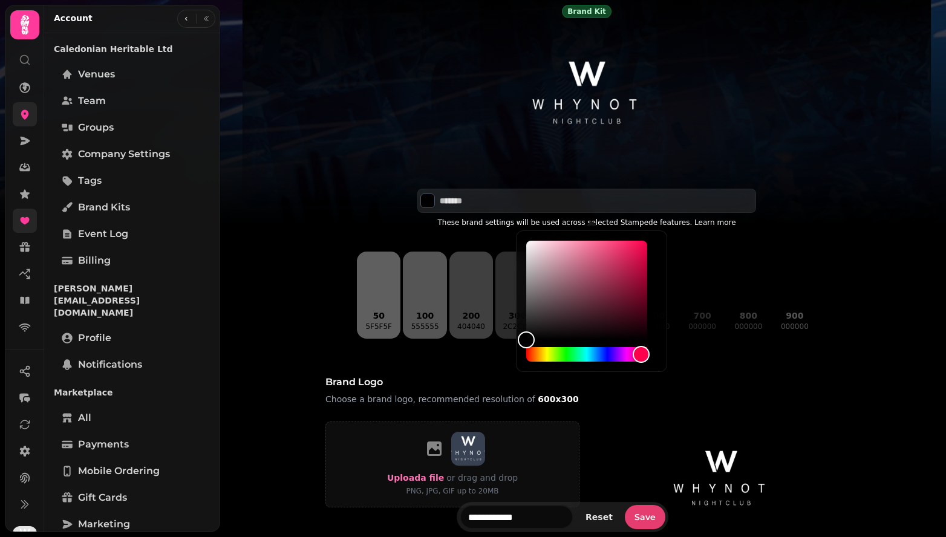
click at [619, 397] on div "Brand logo Choose a brand logo, recommended resolution of 600x300" at bounding box center [587, 393] width 523 height 37
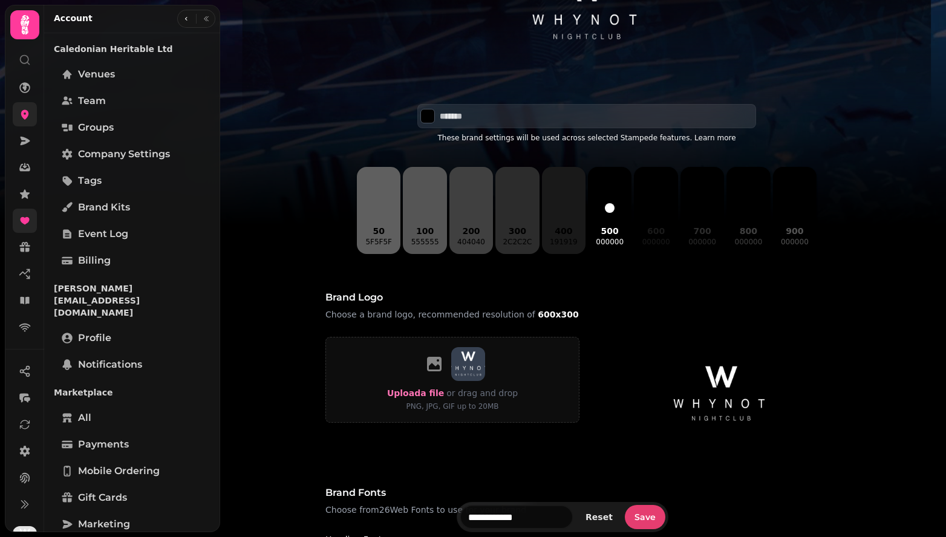
scroll to position [361, 0]
click at [651, 516] on span "Save" at bounding box center [645, 517] width 21 height 8
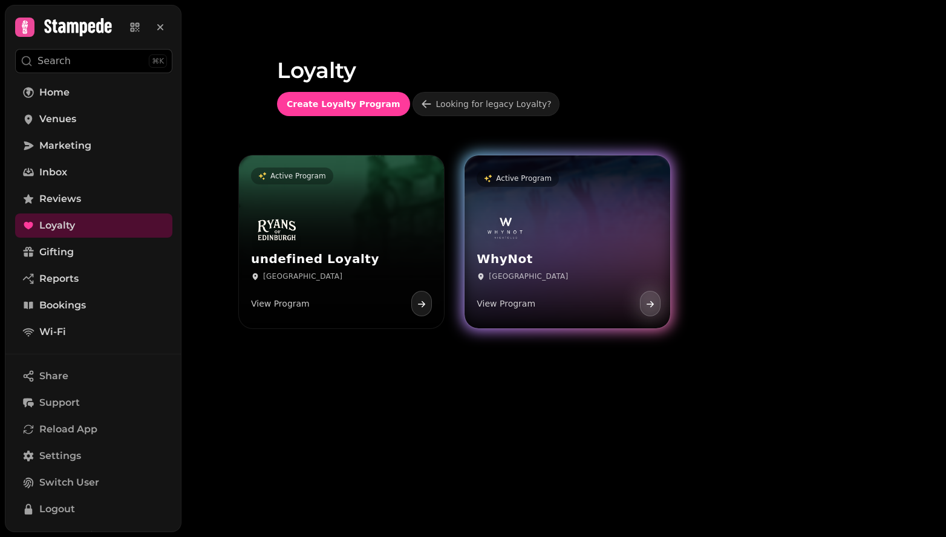
click at [559, 224] on div "WhyNot Edinburgh View Program" at bounding box center [567, 265] width 205 height 125
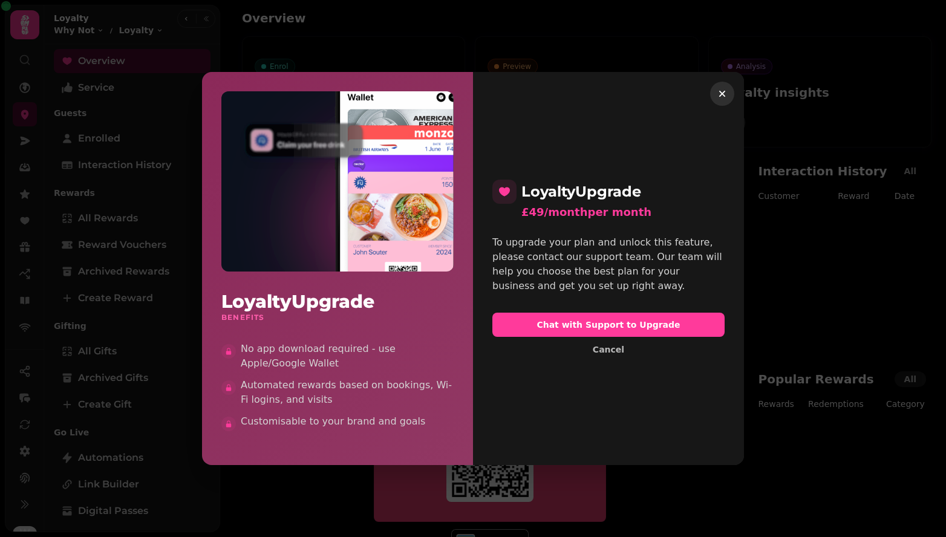
click at [722, 97] on icon "button" at bounding box center [723, 94] width 12 height 12
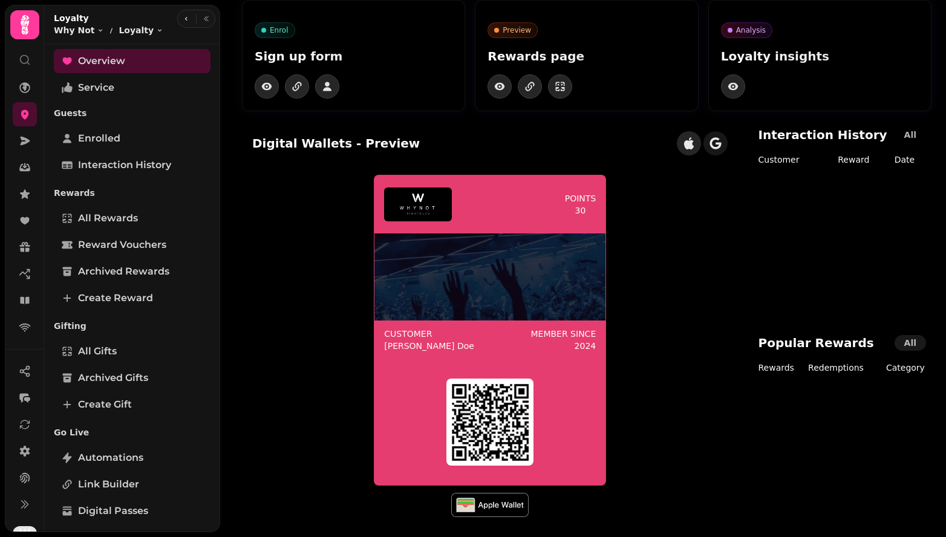
scroll to position [36, 0]
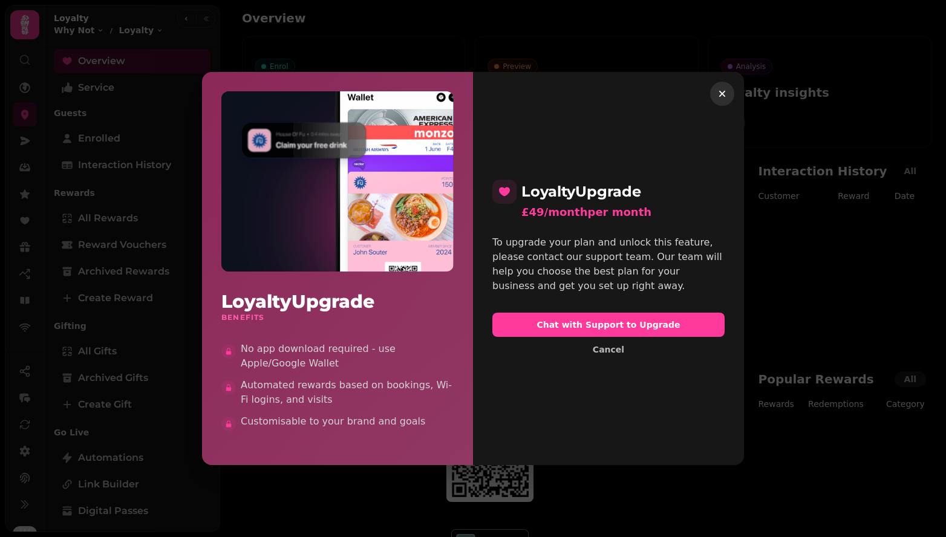
click at [720, 96] on icon "button" at bounding box center [723, 94] width 6 height 6
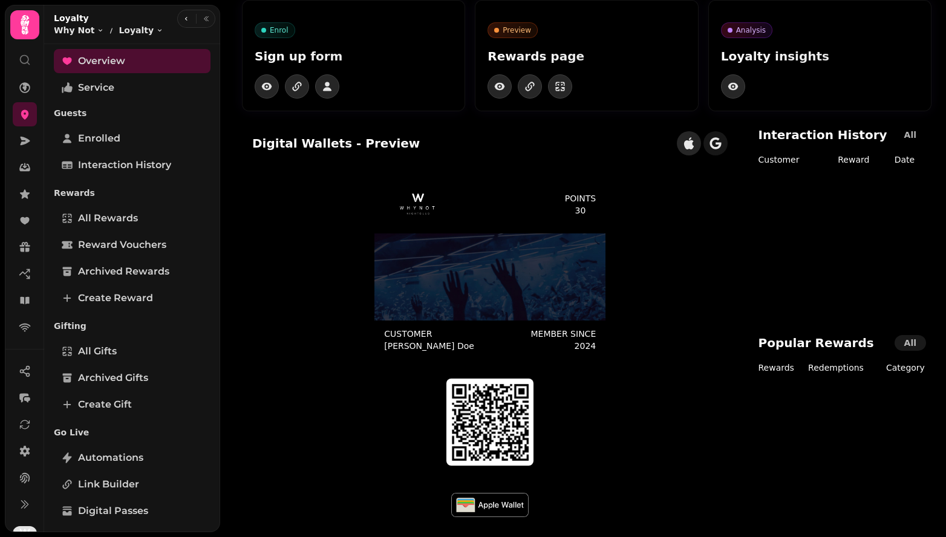
scroll to position [36, 0]
click at [492, 507] on img at bounding box center [489, 505] width 77 height 24
click at [722, 147] on icon "button" at bounding box center [715, 142] width 11 height 11
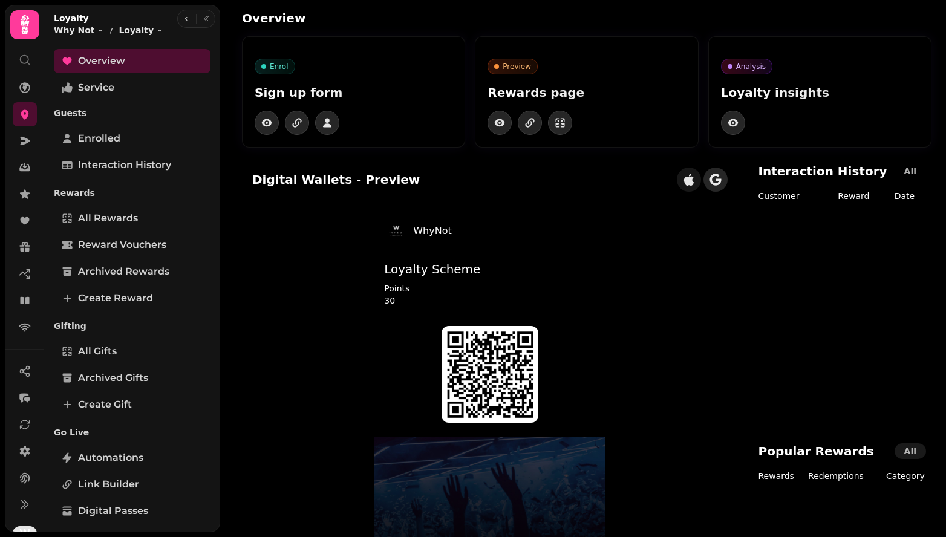
scroll to position [0, 0]
click at [694, 181] on icon "button" at bounding box center [689, 180] width 10 height 12
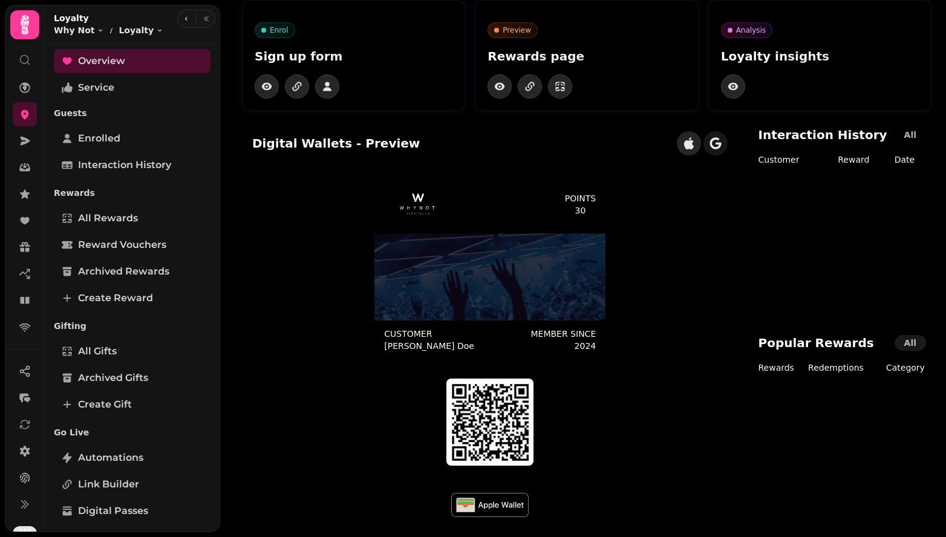
scroll to position [36, 0]
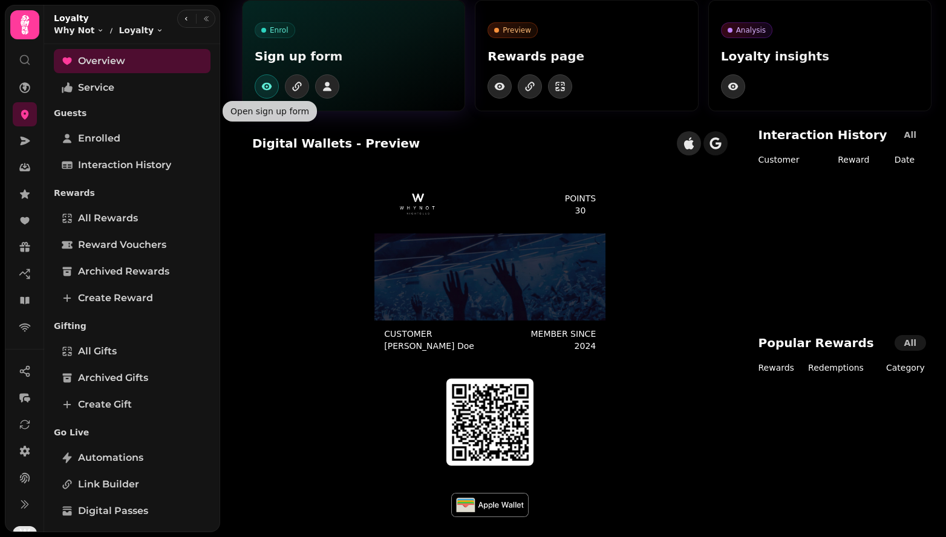
click at [271, 86] on icon "button" at bounding box center [267, 86] width 10 height 7
click at [299, 87] on icon "button" at bounding box center [296, 88] width 7 height 6
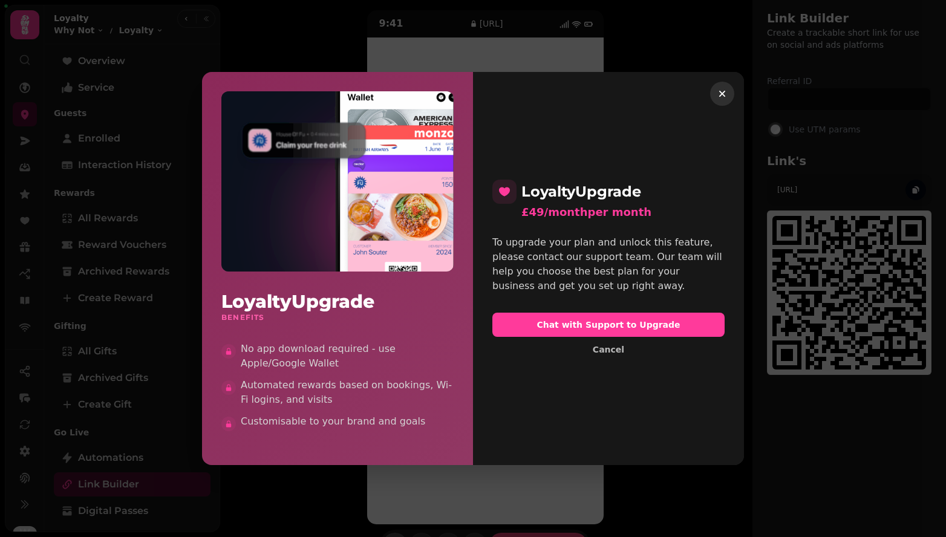
click at [723, 91] on icon "button" at bounding box center [723, 94] width 12 height 12
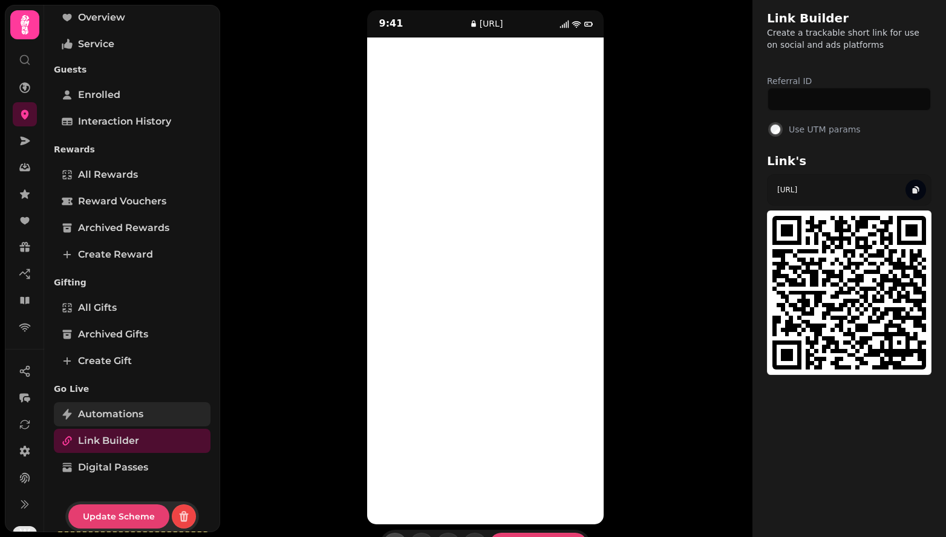
scroll to position [53, 0]
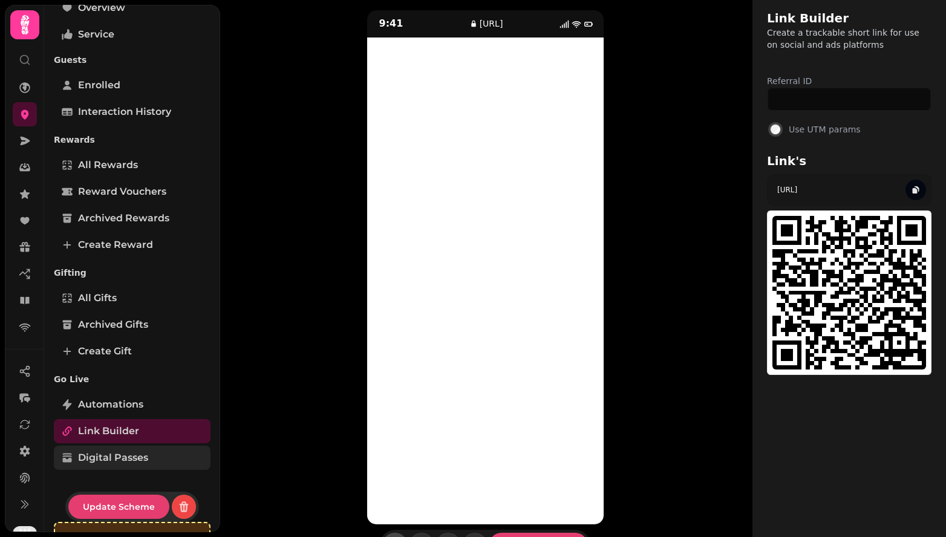
click at [122, 458] on span "Digital Passes" at bounding box center [113, 458] width 70 height 15
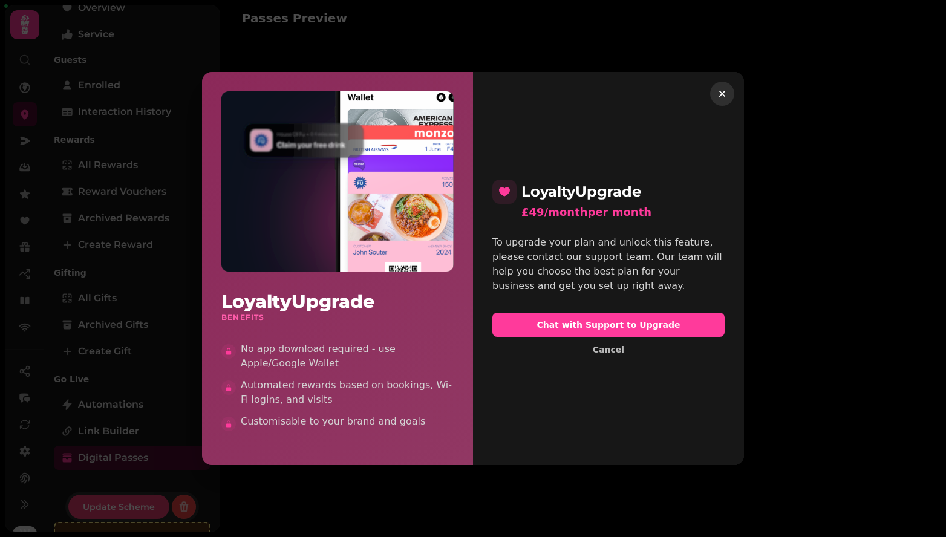
click at [723, 96] on icon "button" at bounding box center [723, 94] width 12 height 12
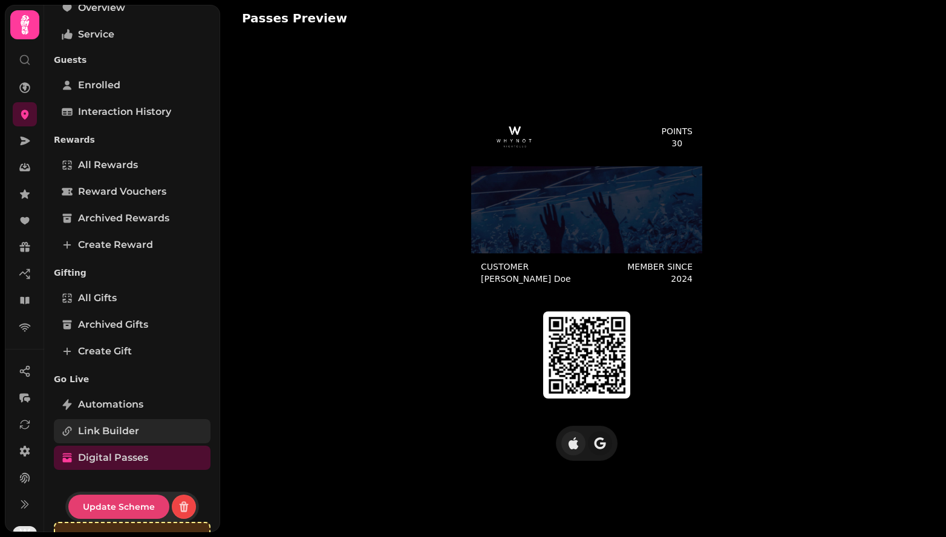
click at [110, 430] on span "Link Builder" at bounding box center [108, 431] width 61 height 15
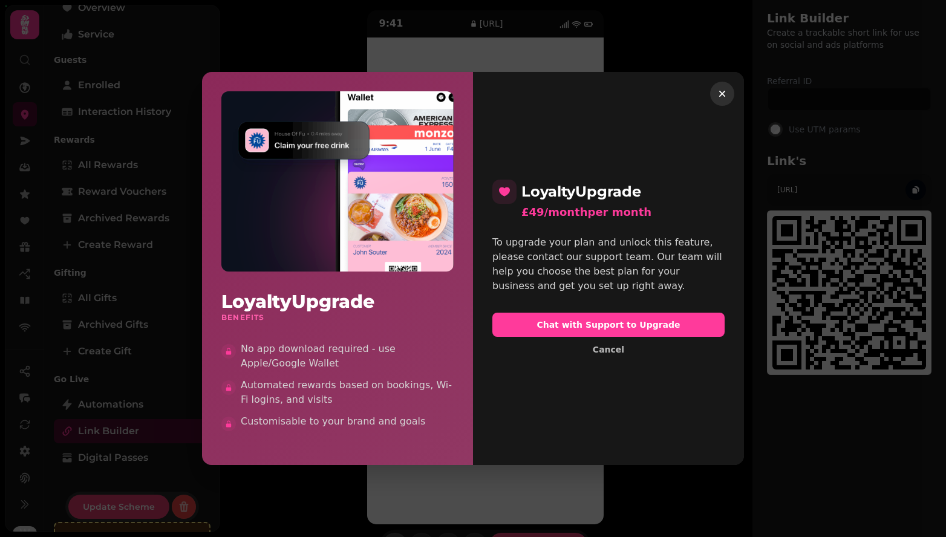
click at [726, 93] on icon "button" at bounding box center [723, 94] width 12 height 12
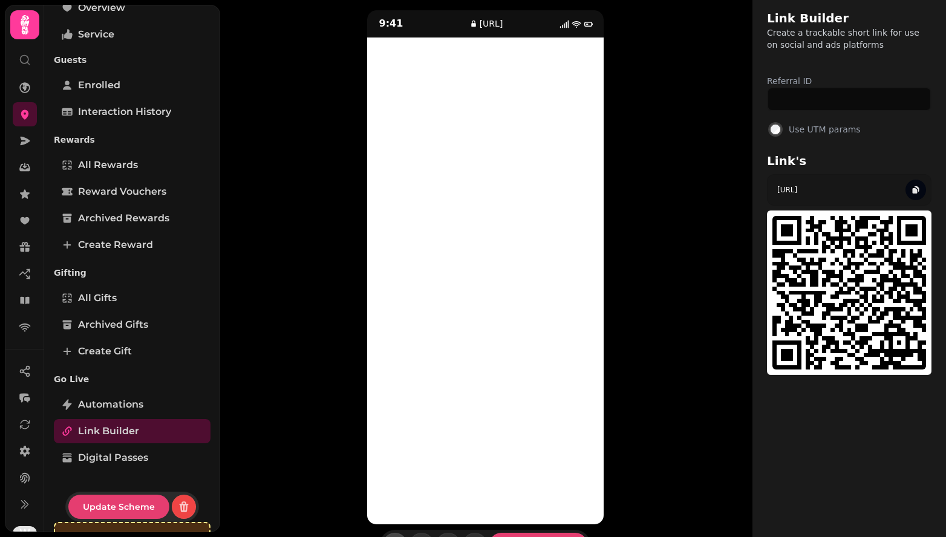
click at [805, 4] on div "Link Builder Create a trackable short link for use on social and ads platforms" at bounding box center [850, 30] width 194 height 61
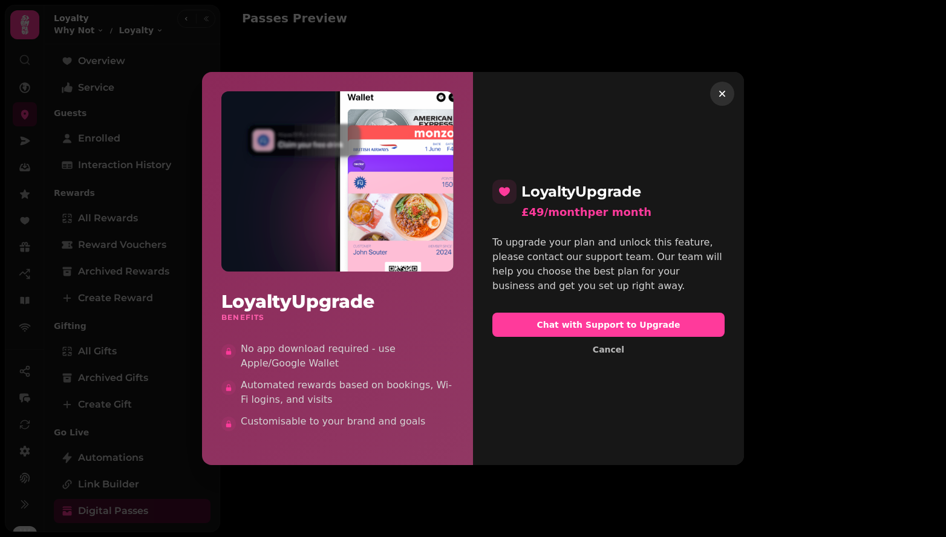
click at [716, 91] on button "button" at bounding box center [722, 94] width 24 height 24
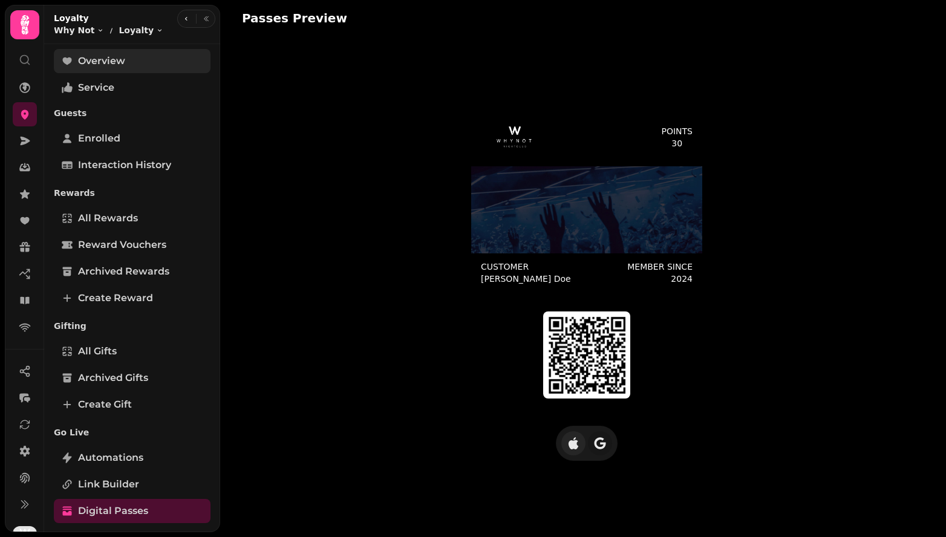
click at [101, 61] on span "Overview" at bounding box center [101, 61] width 47 height 15
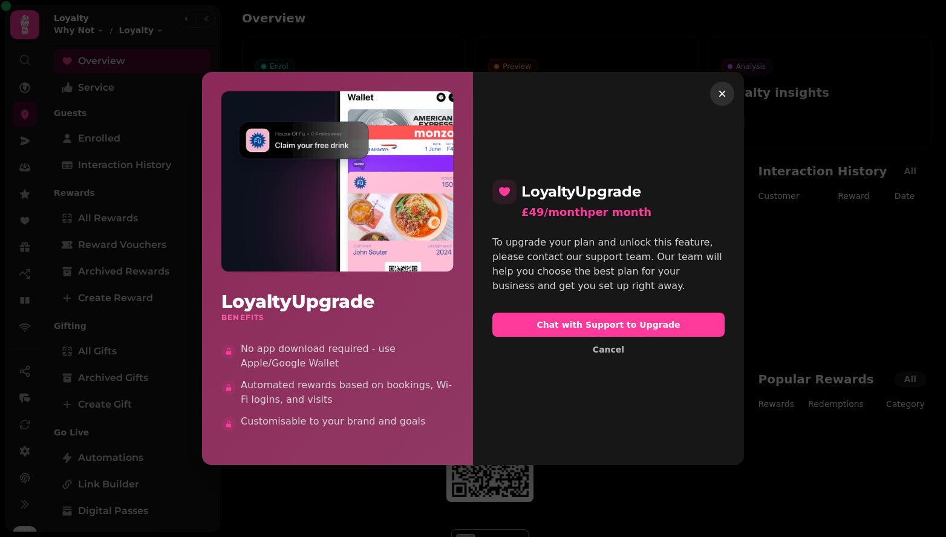
click at [720, 91] on icon "button" at bounding box center [723, 94] width 6 height 6
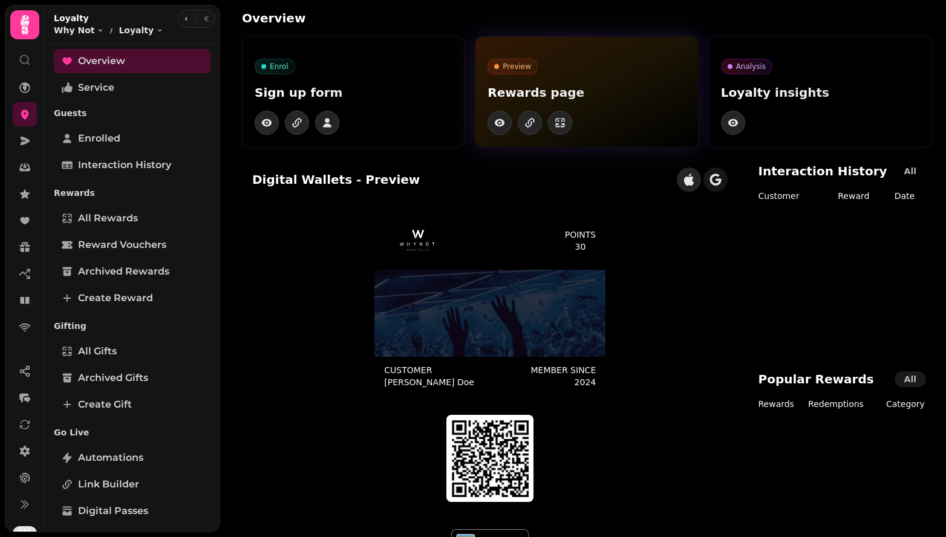
click at [515, 71] on p "Preview" at bounding box center [517, 67] width 28 height 10
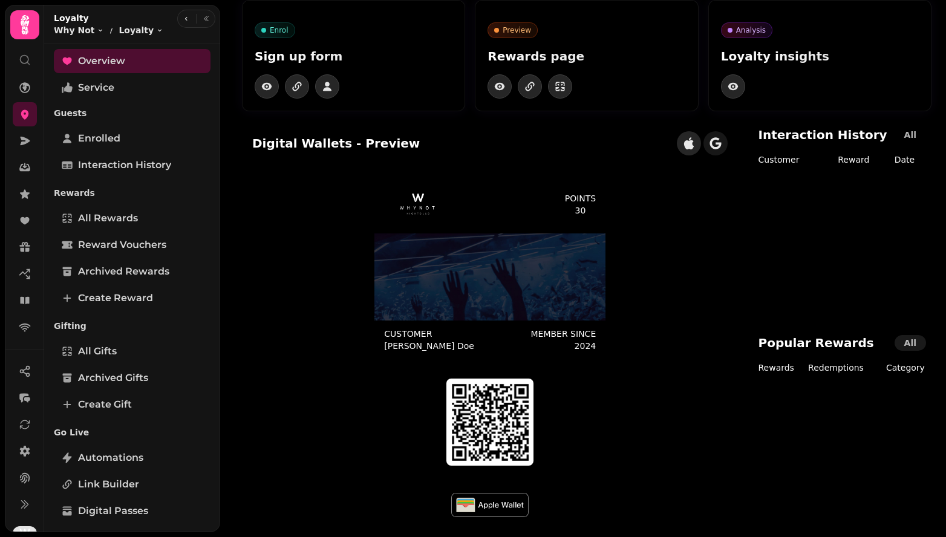
scroll to position [36, 0]
click at [105, 214] on span "All Rewards" at bounding box center [108, 218] width 60 height 15
select select "**"
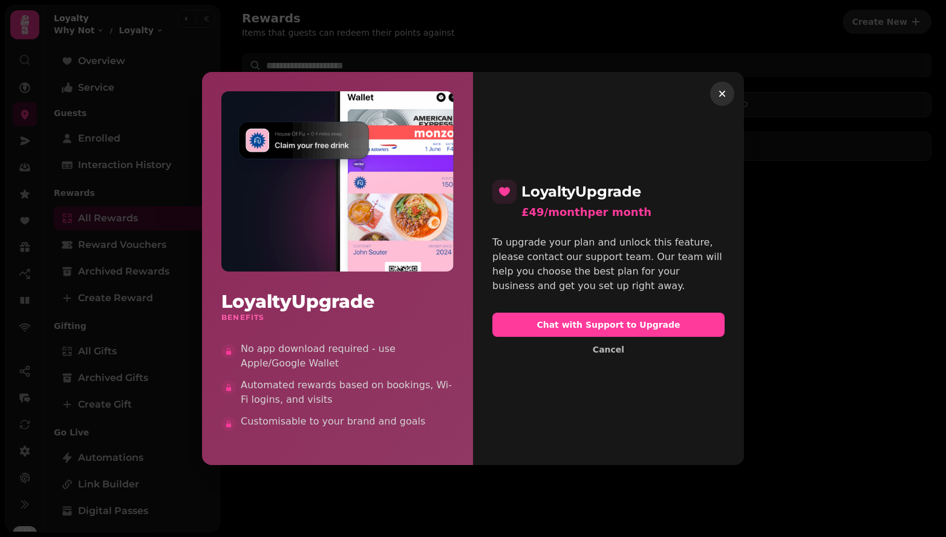
click at [722, 91] on icon "button" at bounding box center [723, 94] width 12 height 12
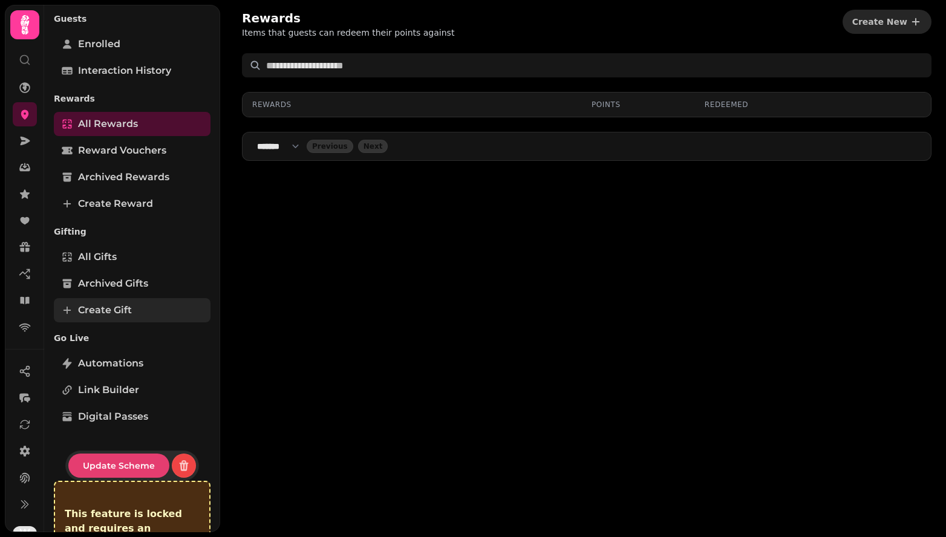
scroll to position [96, 0]
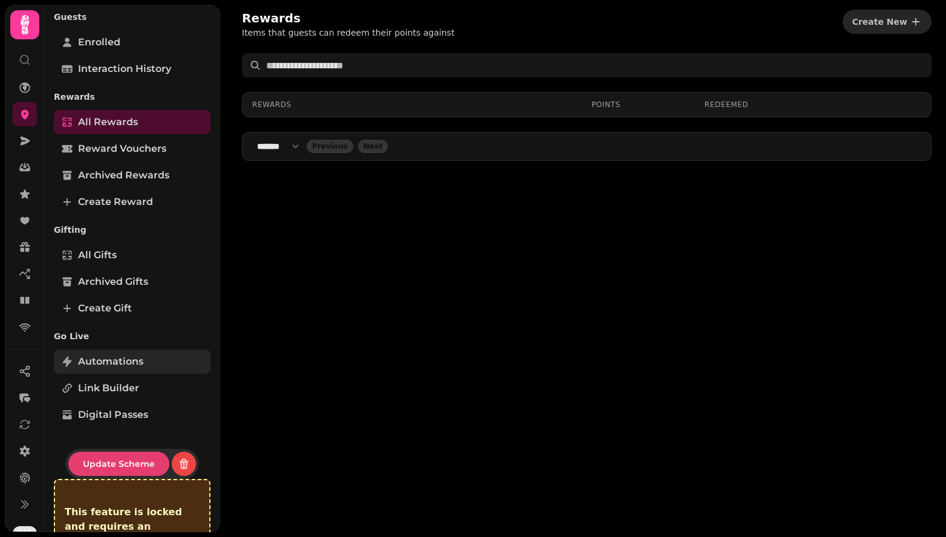
click at [107, 364] on span "Automations" at bounding box center [110, 362] width 65 height 15
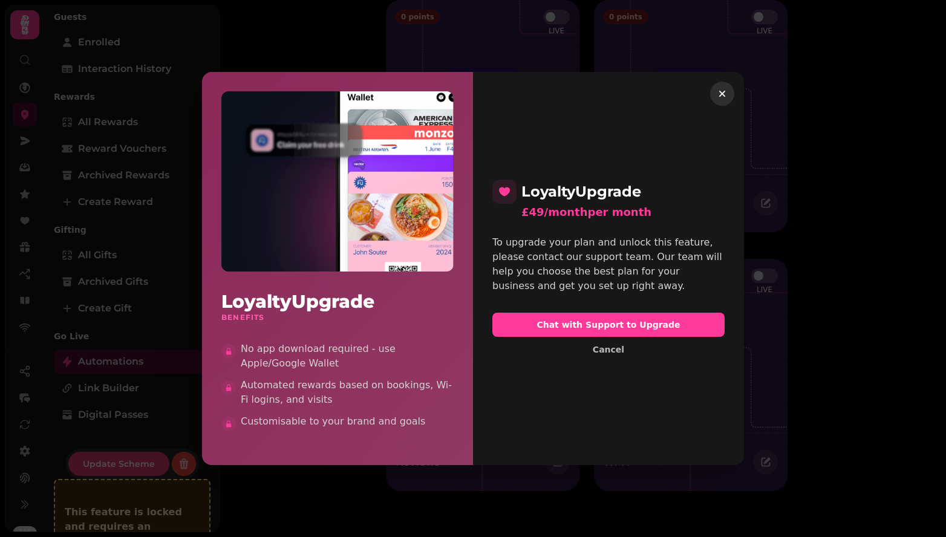
click at [722, 93] on icon "button" at bounding box center [723, 94] width 6 height 6
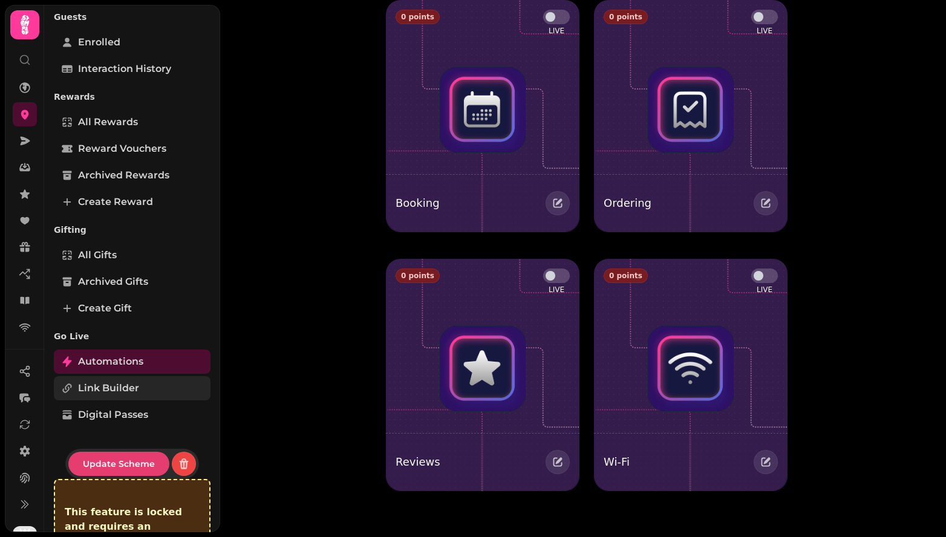
click at [100, 392] on span "Link Builder" at bounding box center [108, 388] width 61 height 15
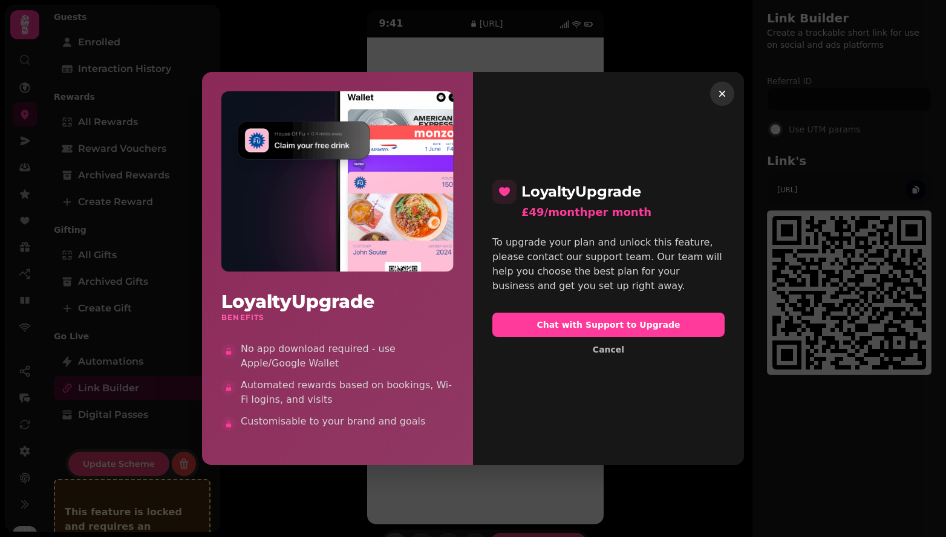
click at [720, 96] on icon "button" at bounding box center [723, 94] width 12 height 12
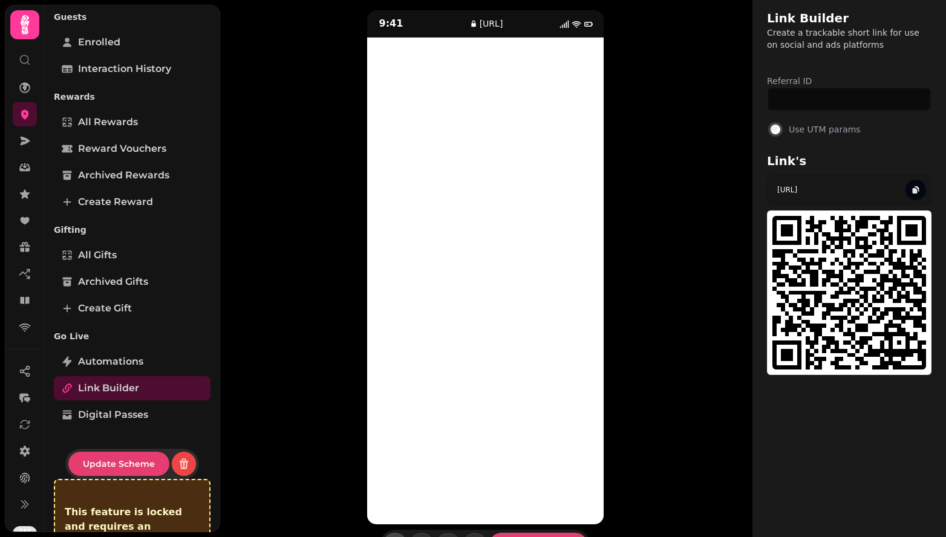
click at [629, 299] on div "9:41 loyalty.stampede.ai Create Short Link" at bounding box center [486, 285] width 516 height 570
click at [480, 24] on p "loyalty.stampede.ai" at bounding box center [492, 24] width 24 height 12
click at [108, 418] on span "Digital Passes" at bounding box center [113, 415] width 70 height 15
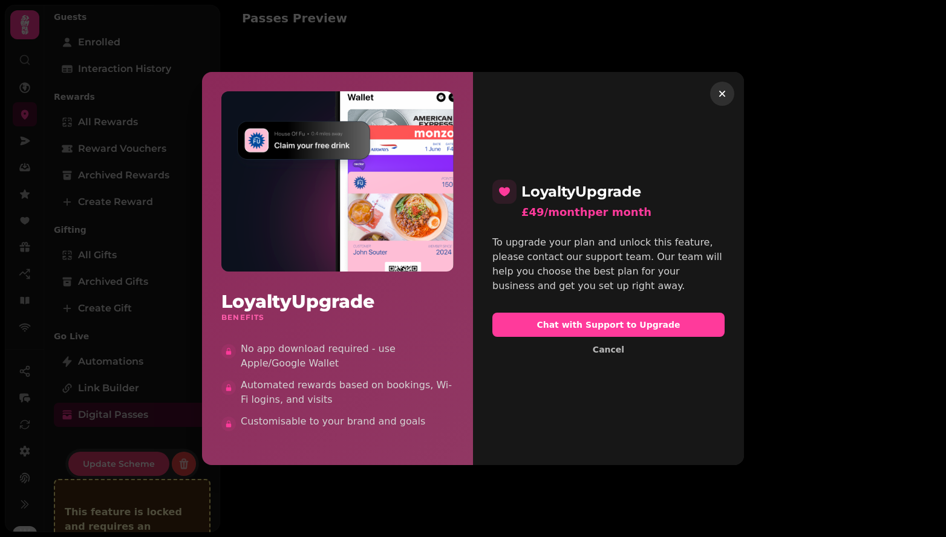
click at [723, 92] on icon "button" at bounding box center [723, 94] width 12 height 12
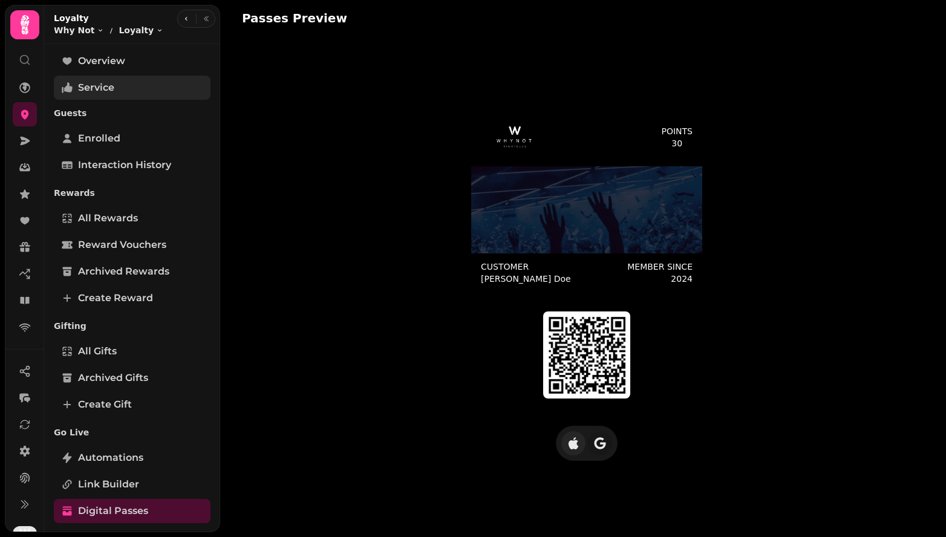
click at [108, 90] on span "Service" at bounding box center [96, 87] width 36 height 15
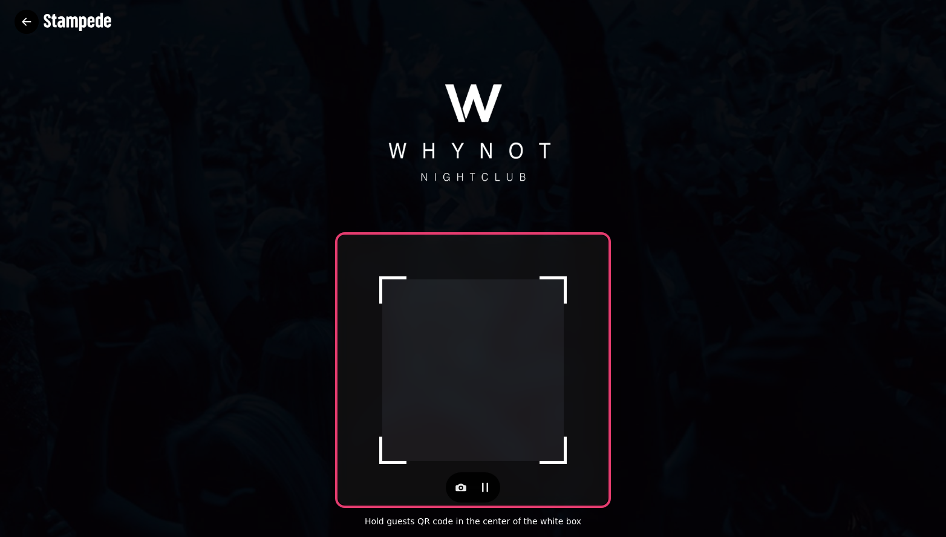
click at [27, 21] on icon "button" at bounding box center [27, 22] width 12 height 12
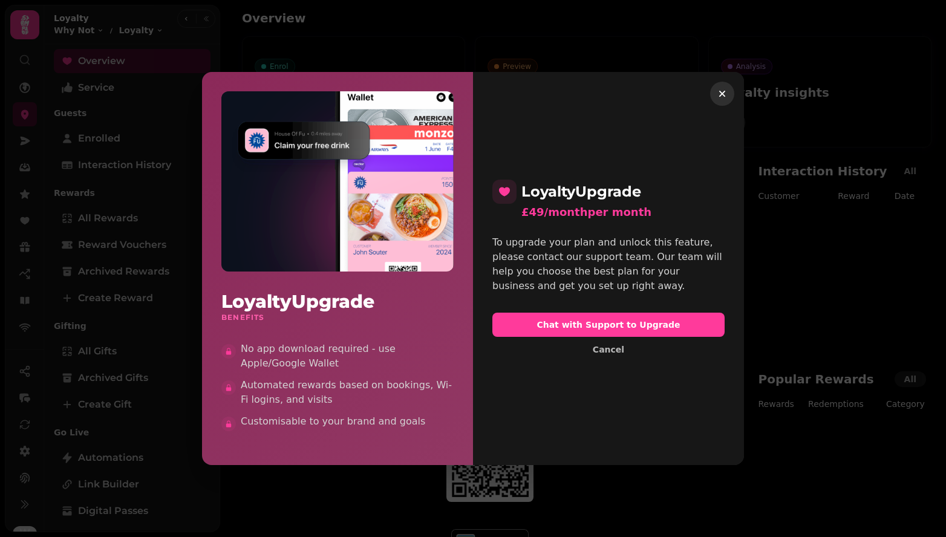
click at [728, 88] on icon "button" at bounding box center [723, 94] width 12 height 12
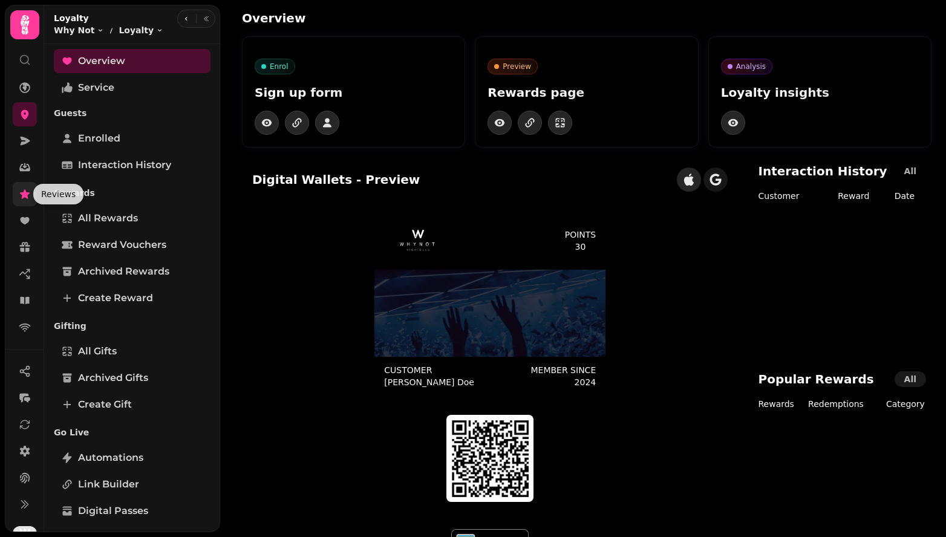
click at [25, 195] on icon at bounding box center [25, 193] width 10 height 9
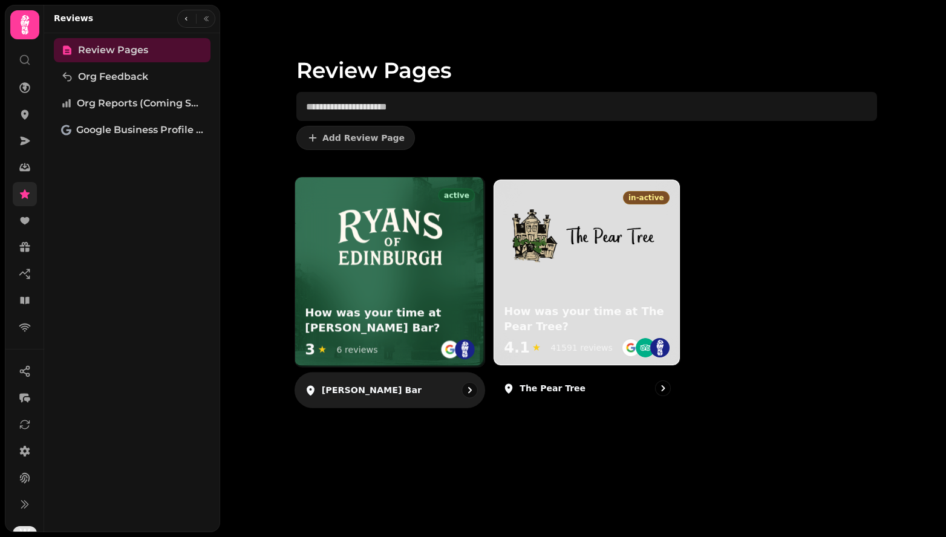
click at [382, 338] on div "How was your time at Ryans Bar?" at bounding box center [390, 322] width 170 height 32
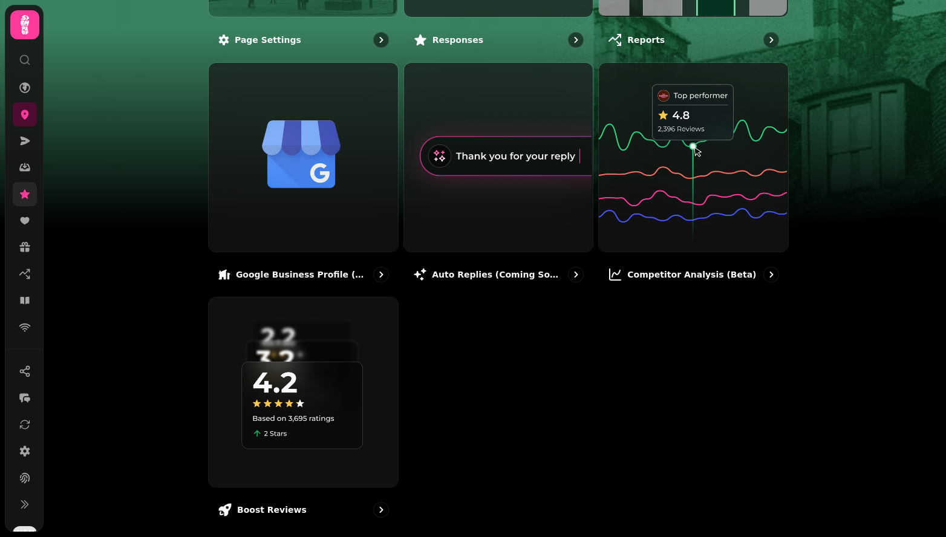
scroll to position [316, 0]
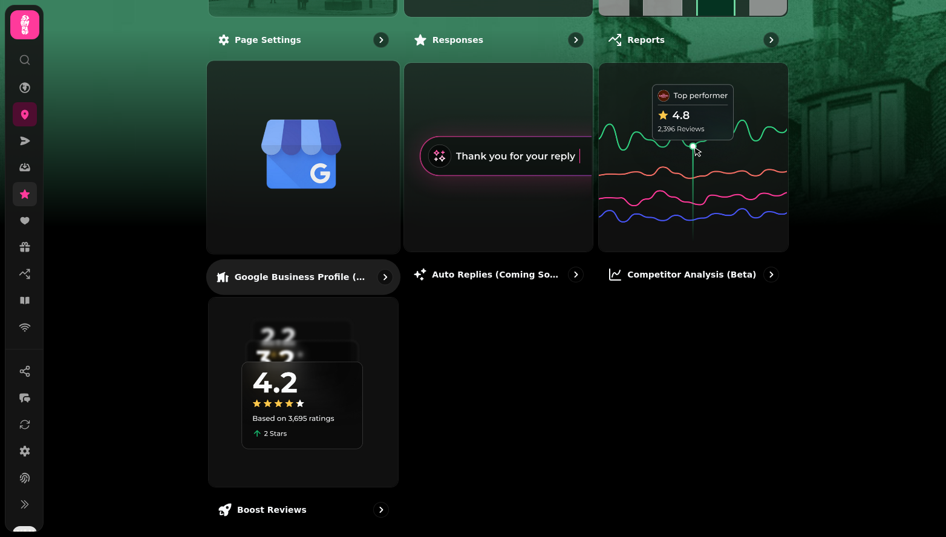
click at [350, 277] on p "Google Business Profile (Beta)" at bounding box center [302, 277] width 135 height 12
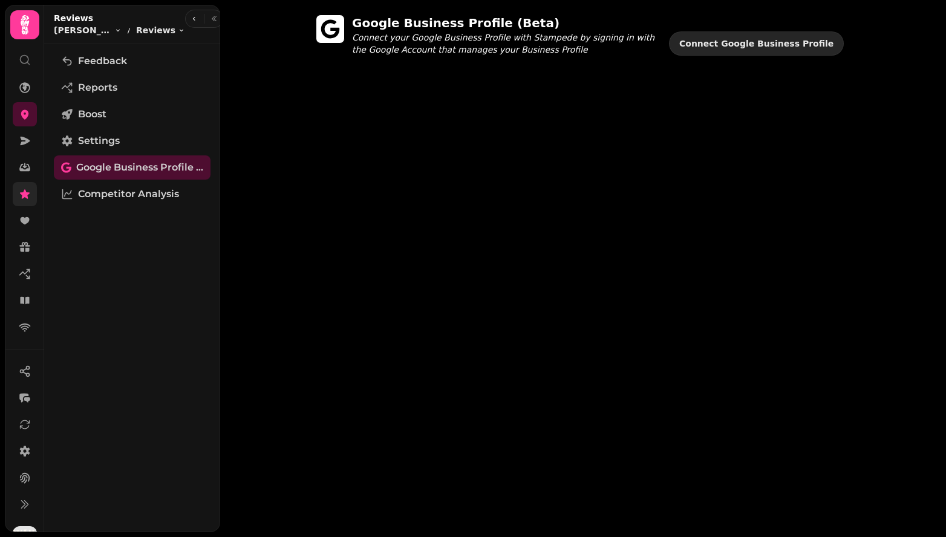
click at [709, 50] on button "Connect Google Business Profile" at bounding box center [756, 43] width 175 height 24
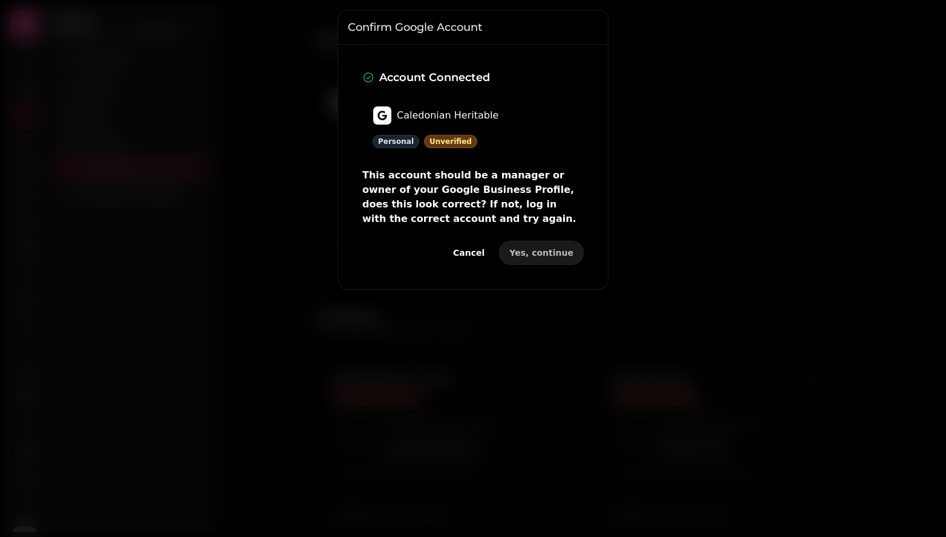
click at [484, 251] on span "Cancel" at bounding box center [468, 253] width 31 height 8
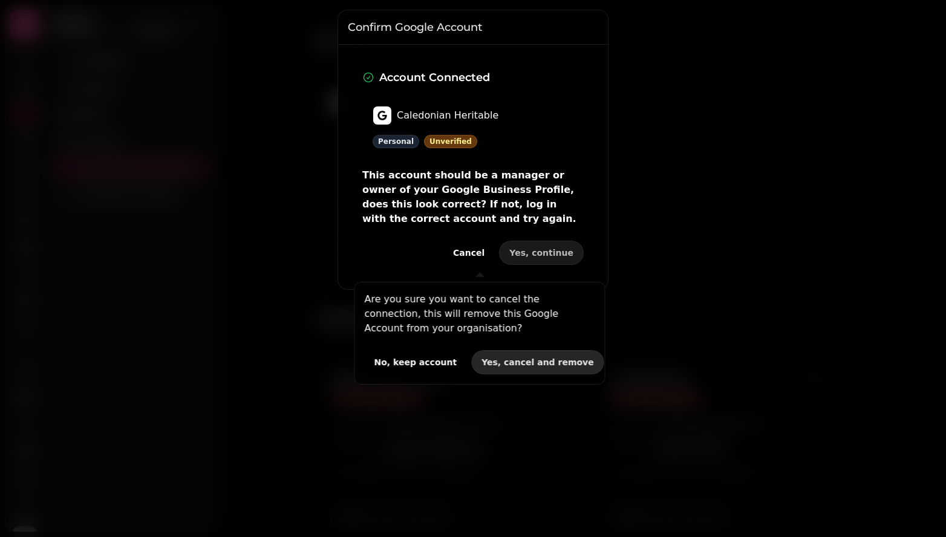
click at [514, 359] on span "Yes, cancel and remove" at bounding box center [538, 362] width 113 height 8
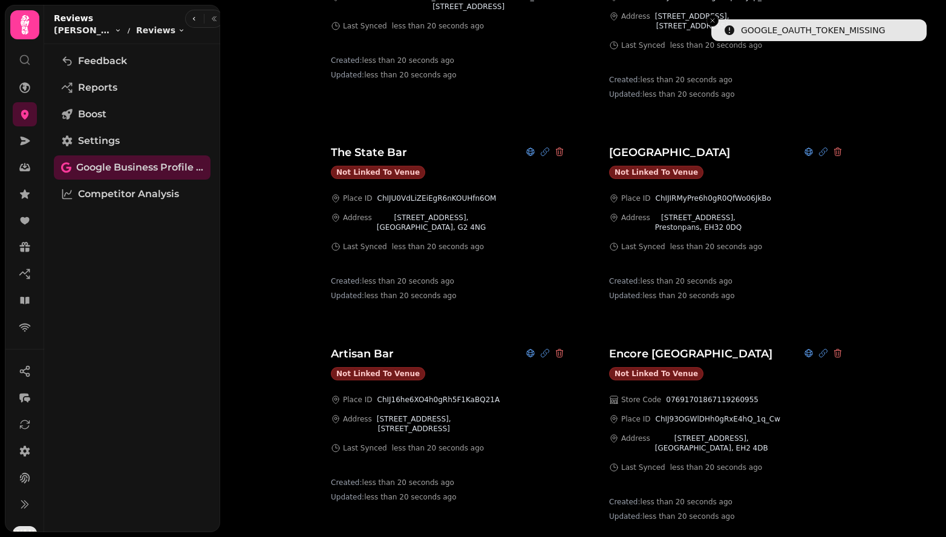
scroll to position [1068, 0]
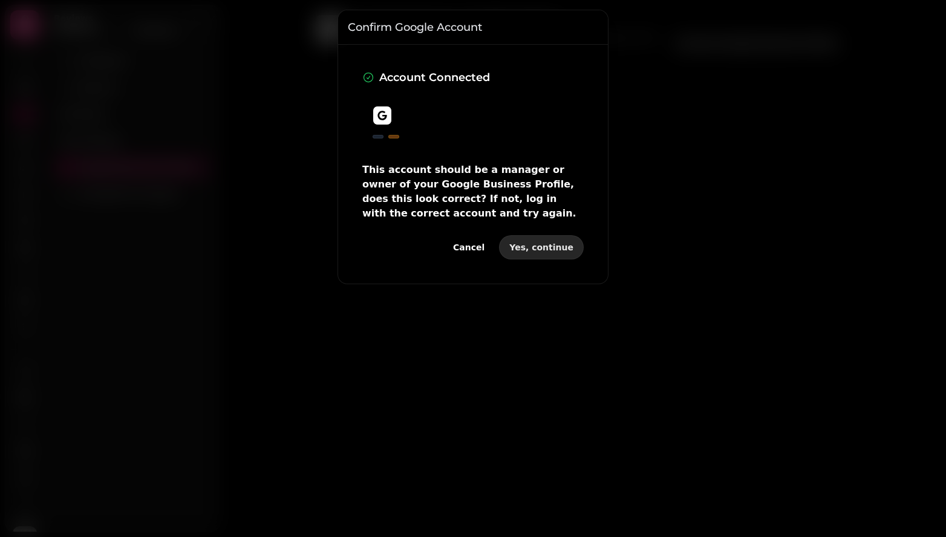
click at [551, 244] on span "Yes, continue" at bounding box center [542, 247] width 64 height 8
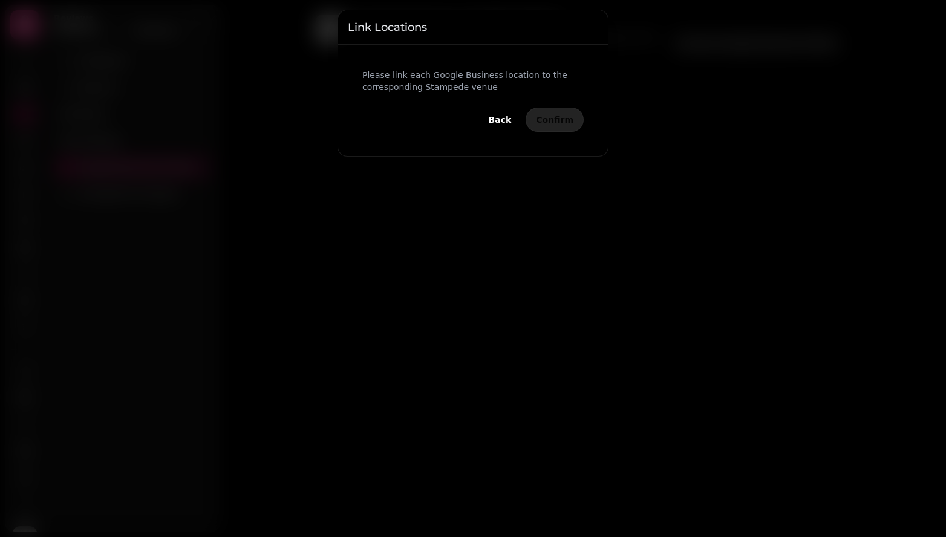
click at [429, 81] on p "Please link each Google Business location to the corresponding Stampede venue" at bounding box center [473, 81] width 221 height 24
click at [507, 119] on span "Back" at bounding box center [500, 120] width 23 height 8
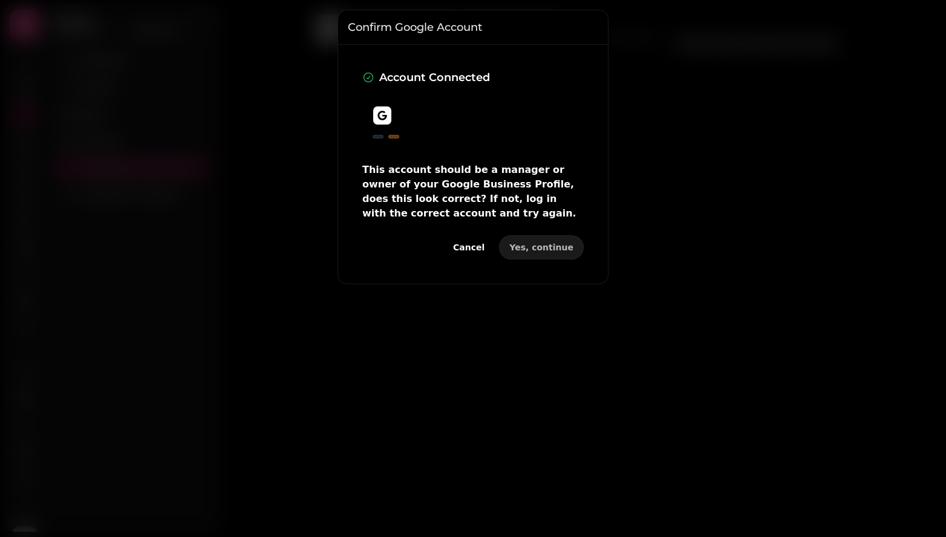
click at [387, 133] on div at bounding box center [473, 124] width 221 height 57
click at [381, 122] on div at bounding box center [382, 115] width 19 height 19
click at [381, 153] on div "Account Connected This account should be a manager or owner of your Google Busi…" at bounding box center [473, 145] width 221 height 152
click at [456, 160] on div "Account Connected This account should be a manager or owner of your Google Busi…" at bounding box center [473, 145] width 221 height 152
click at [444, 208] on p "This account should be a manager or owner of your Google Business Profile, does…" at bounding box center [473, 192] width 221 height 58
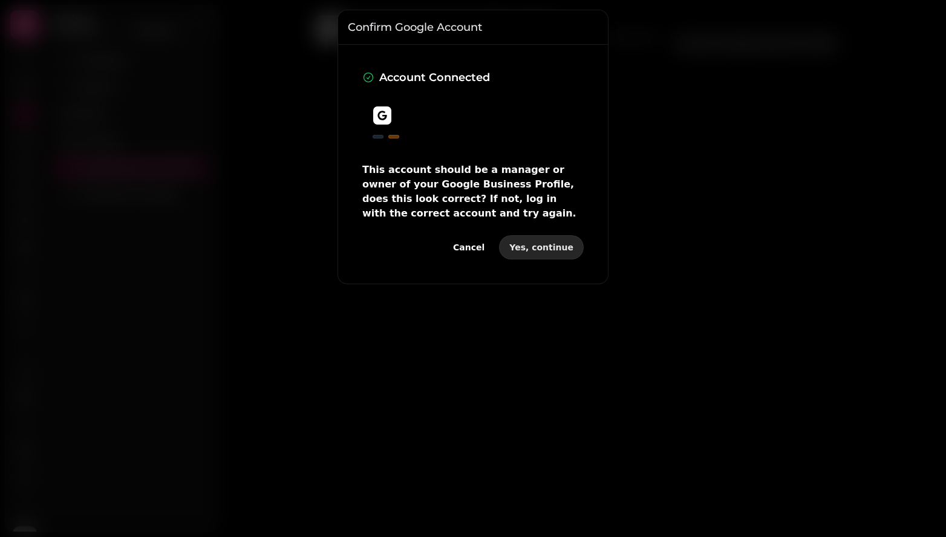
click at [536, 246] on span "Yes, continue" at bounding box center [542, 247] width 64 height 8
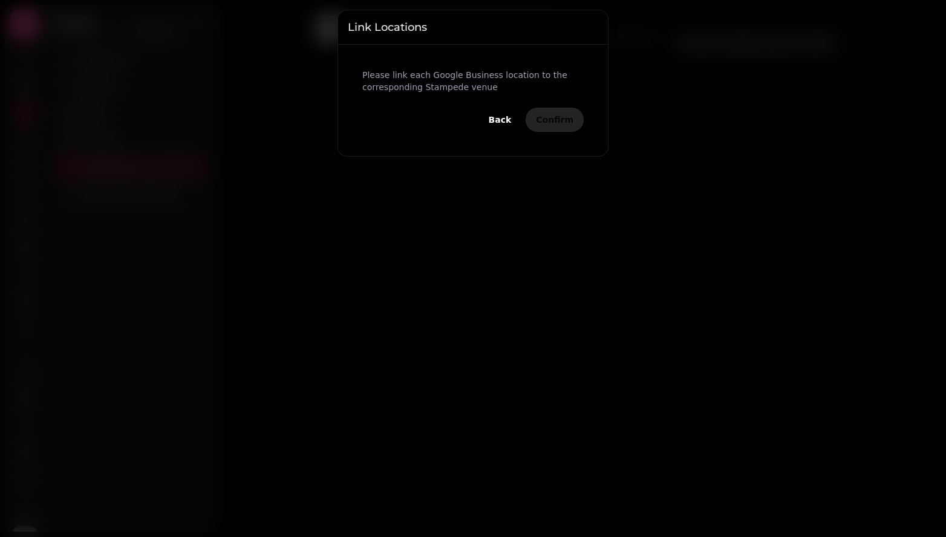
click at [410, 66] on div "Please link each Google Business location to the corresponding Stampede venue B…" at bounding box center [473, 100] width 251 height 92
click at [409, 87] on p "Please link each Google Business location to the corresponding Stampede venue" at bounding box center [473, 81] width 221 height 24
click at [530, 94] on div "Please link each Google Business location to the corresponding Stampede venue B…" at bounding box center [473, 100] width 251 height 92
click at [512, 116] on span "Back" at bounding box center [500, 120] width 23 height 8
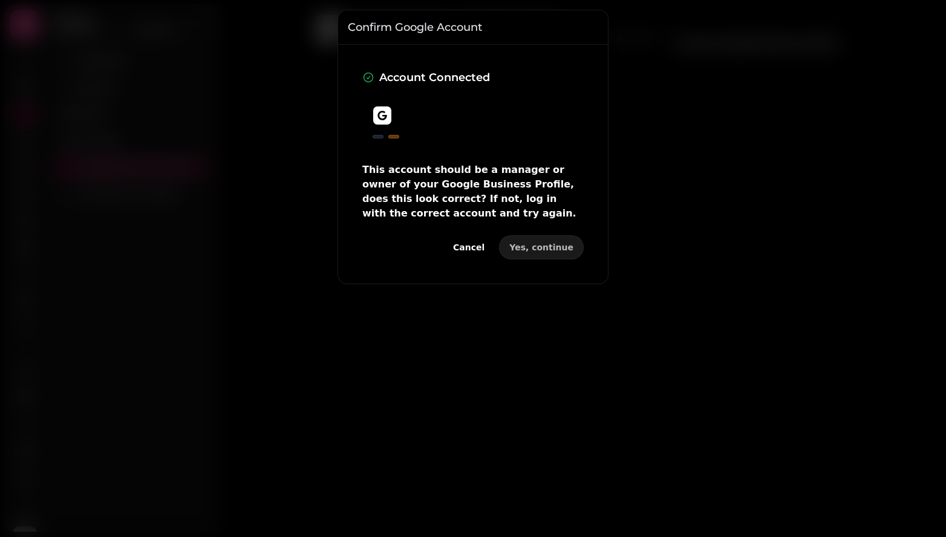
click at [475, 248] on span "Cancel" at bounding box center [468, 247] width 31 height 8
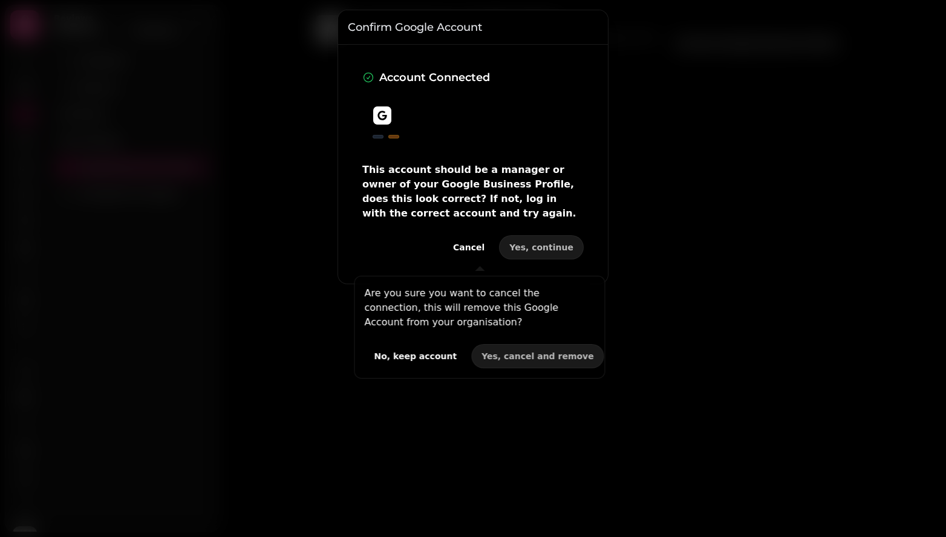
click at [420, 358] on span "No, keep account" at bounding box center [416, 356] width 83 height 8
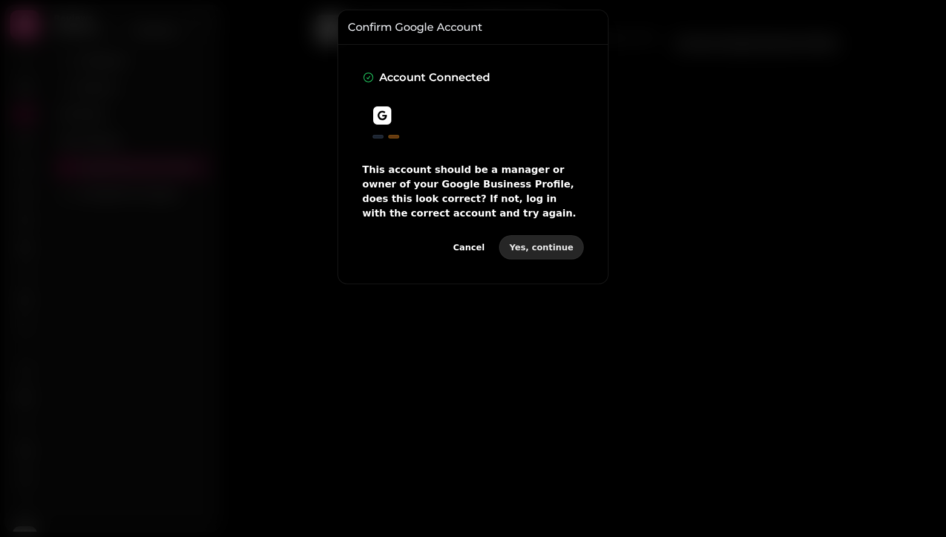
click at [543, 250] on span "Yes, continue" at bounding box center [542, 247] width 64 height 8
click at [381, 137] on div at bounding box center [378, 137] width 11 height 4
click at [399, 137] on div at bounding box center [394, 137] width 11 height 4
click at [388, 118] on div at bounding box center [382, 115] width 19 height 19
click at [394, 136] on div at bounding box center [394, 137] width 11 height 4
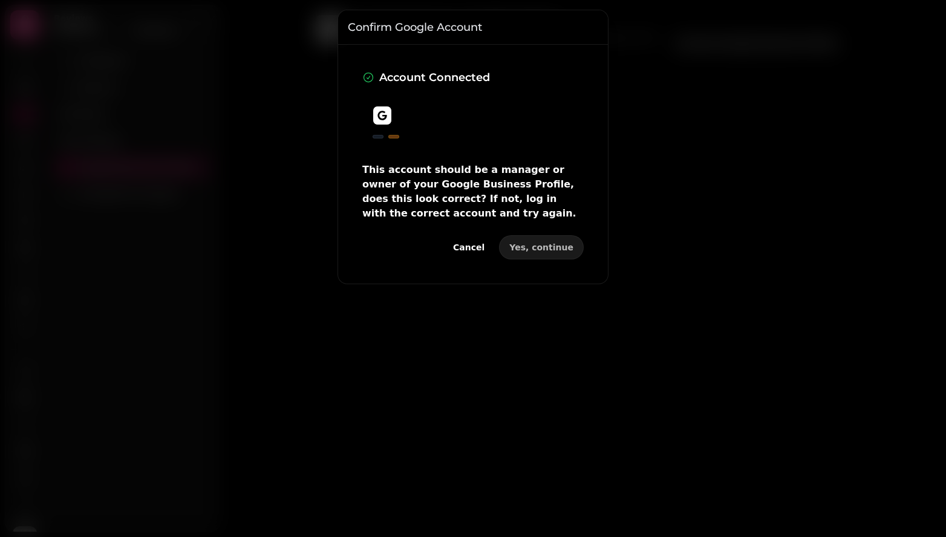
click at [381, 136] on div at bounding box center [378, 137] width 11 height 4
click at [392, 136] on div at bounding box center [394, 137] width 11 height 4
click at [378, 136] on div at bounding box center [378, 137] width 11 height 4
click at [379, 113] on icon at bounding box center [382, 116] width 9 height 10
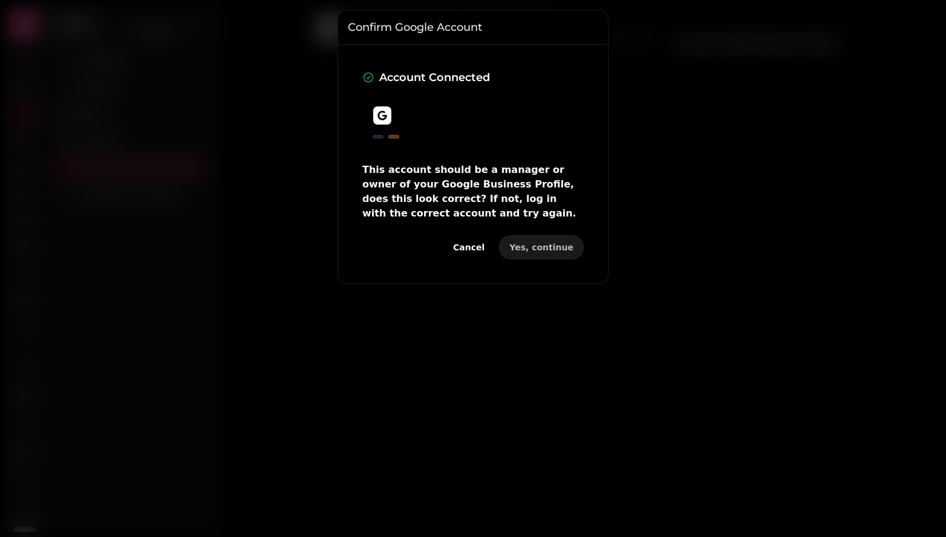
click at [379, 113] on icon at bounding box center [382, 116] width 9 height 10
click at [514, 237] on button "Yes, continue" at bounding box center [541, 247] width 85 height 24
click at [548, 260] on div "Account Connected This account should be a manager or owner of your Google Busi…" at bounding box center [473, 164] width 251 height 220
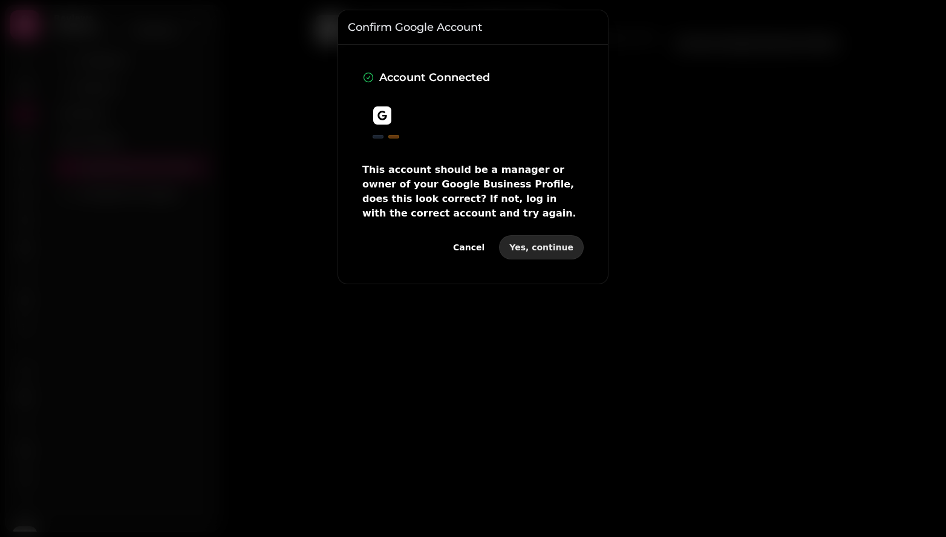
click at [547, 252] on button "Yes, continue" at bounding box center [541, 247] width 85 height 24
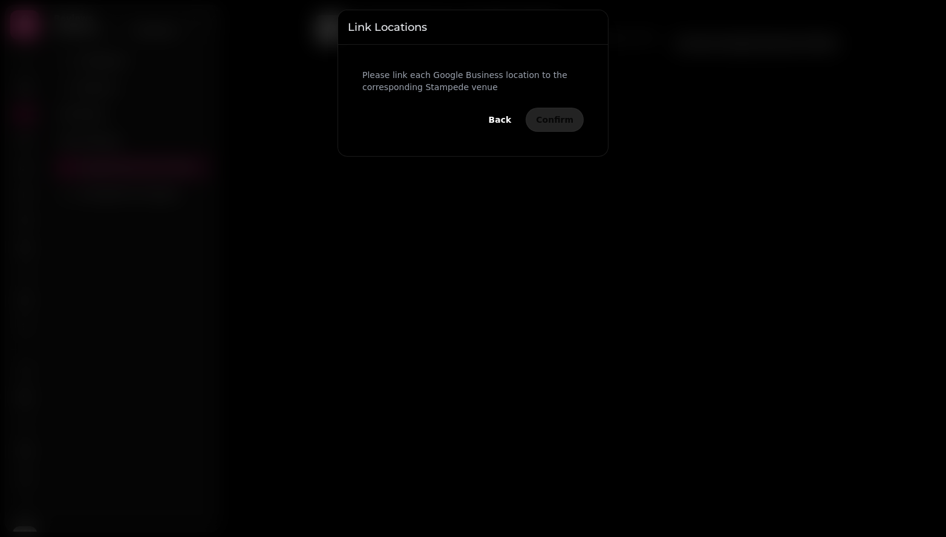
click at [554, 137] on div "Please link each Google Business location to the corresponding Stampede venue B…" at bounding box center [473, 100] width 251 height 92
click at [641, 99] on div at bounding box center [473, 268] width 946 height 537
